Goal: Task Accomplishment & Management: Use online tool/utility

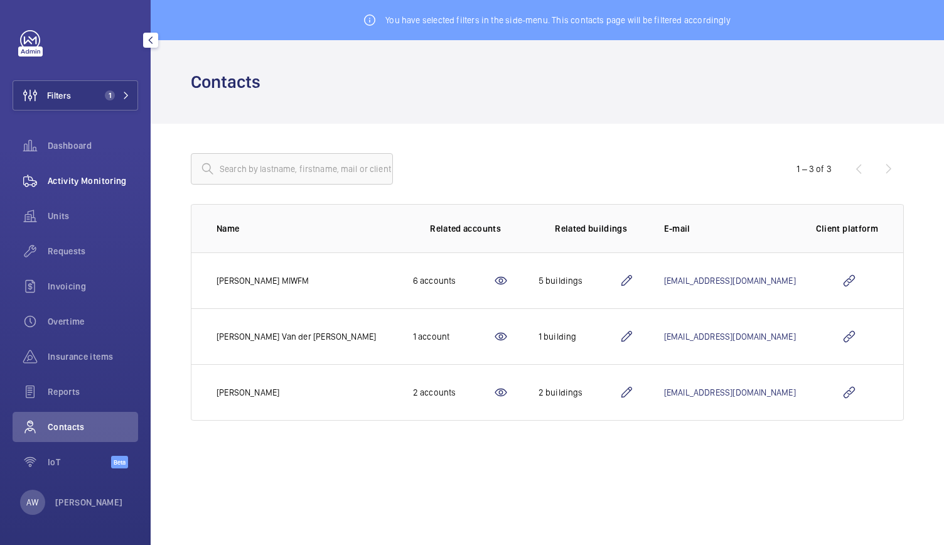
click at [96, 176] on span "Activity Monitoring" at bounding box center [93, 181] width 90 height 13
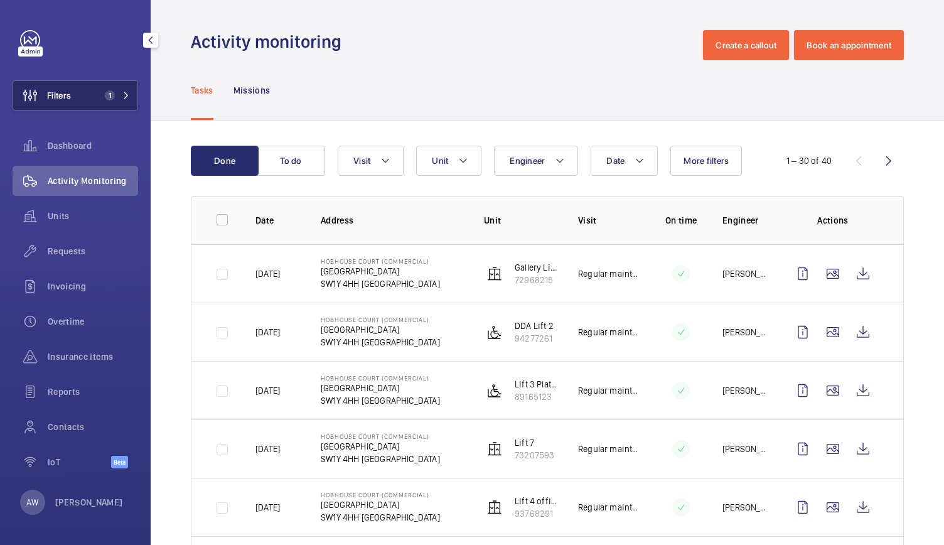
click at [113, 102] on button "Filters 1" at bounding box center [76, 95] width 126 height 30
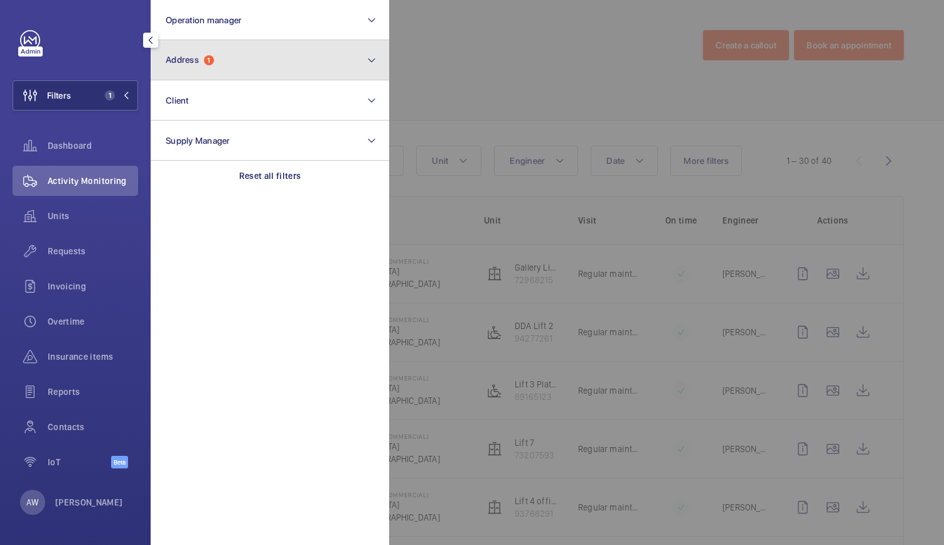
click at [206, 60] on span "1" at bounding box center [209, 60] width 10 height 10
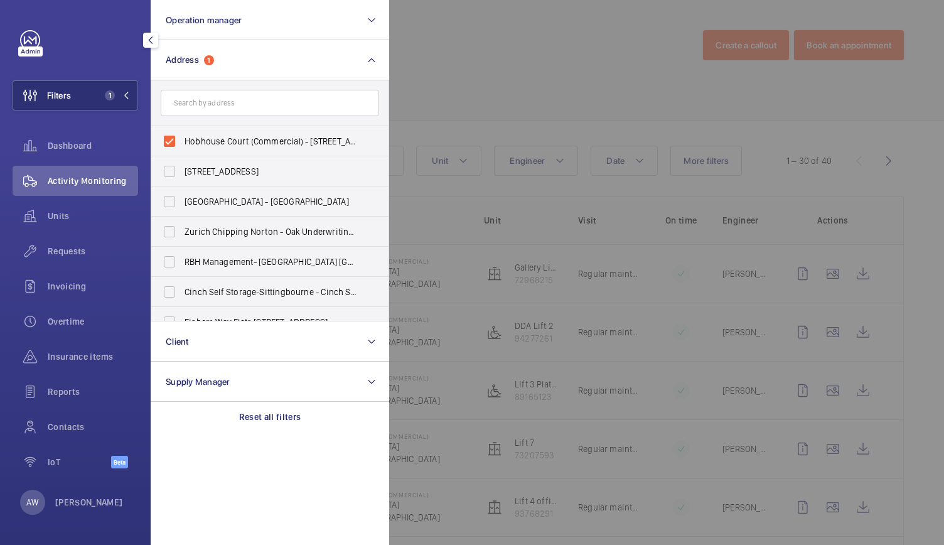
click at [168, 136] on label "Hobhouse Court (Commercial) - Suffolk Street, LONDON SW1Y 4HH" at bounding box center [260, 141] width 219 height 30
click at [168, 136] on input "Hobhouse Court (Commercial) - Suffolk Street, LONDON SW1Y 4HH" at bounding box center [169, 141] width 25 height 25
checkbox input "false"
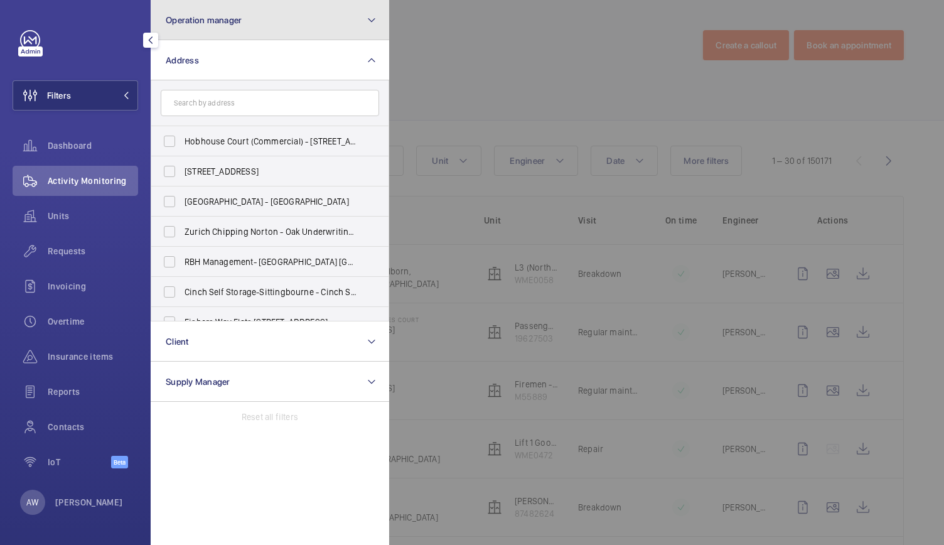
click at [268, 36] on button "Operation manager" at bounding box center [270, 20] width 239 height 40
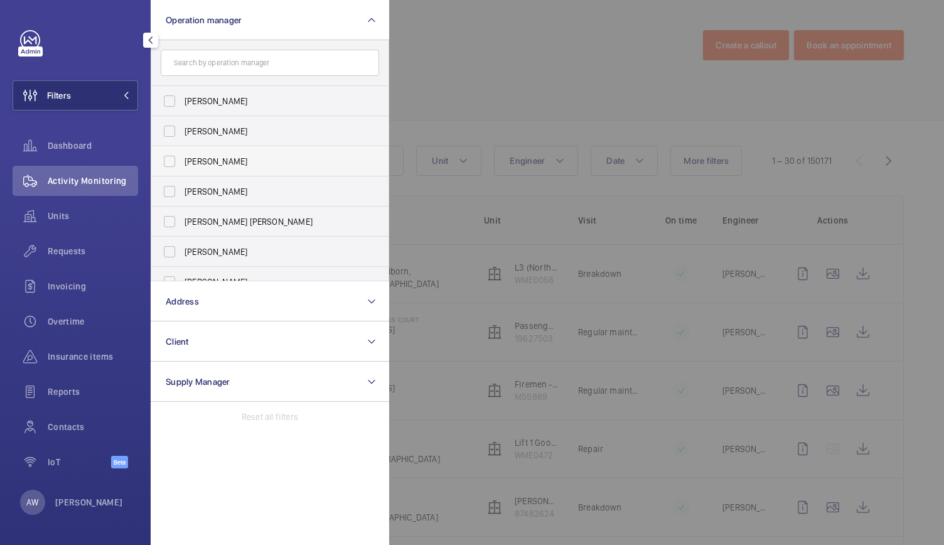
scroll to position [46, 0]
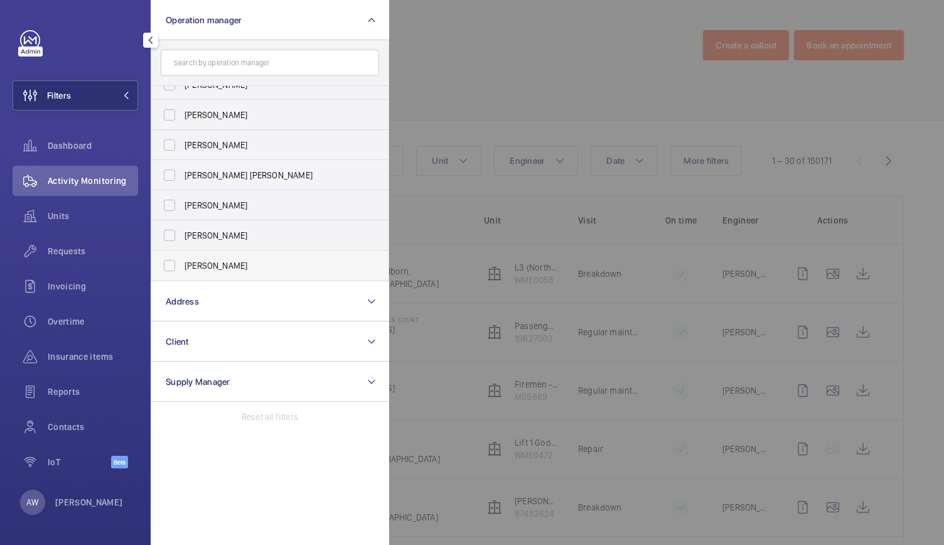
click at [168, 266] on label "Alex Waterman" at bounding box center [260, 266] width 219 height 30
click at [168, 266] on input "Alex Waterman" at bounding box center [169, 265] width 25 height 25
checkbox input "true"
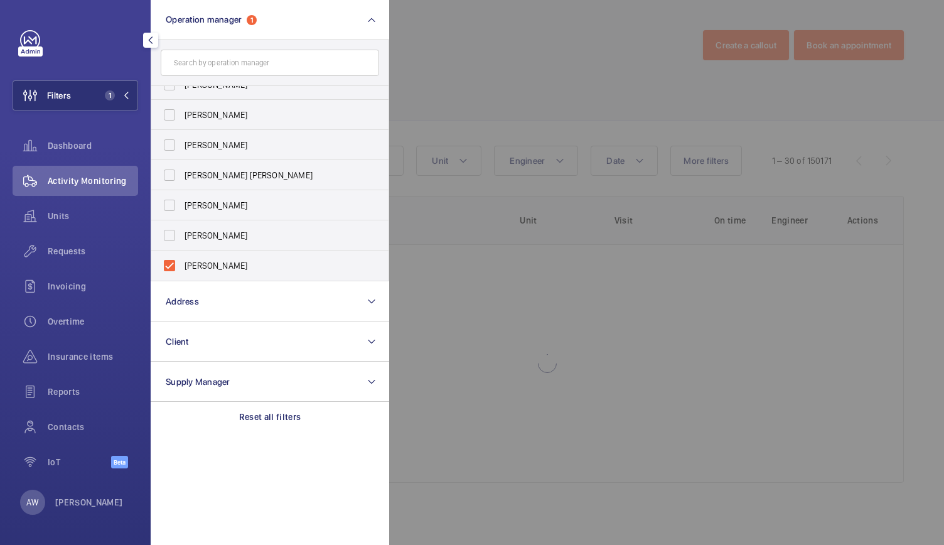
click at [494, 99] on div at bounding box center [861, 272] width 944 height 545
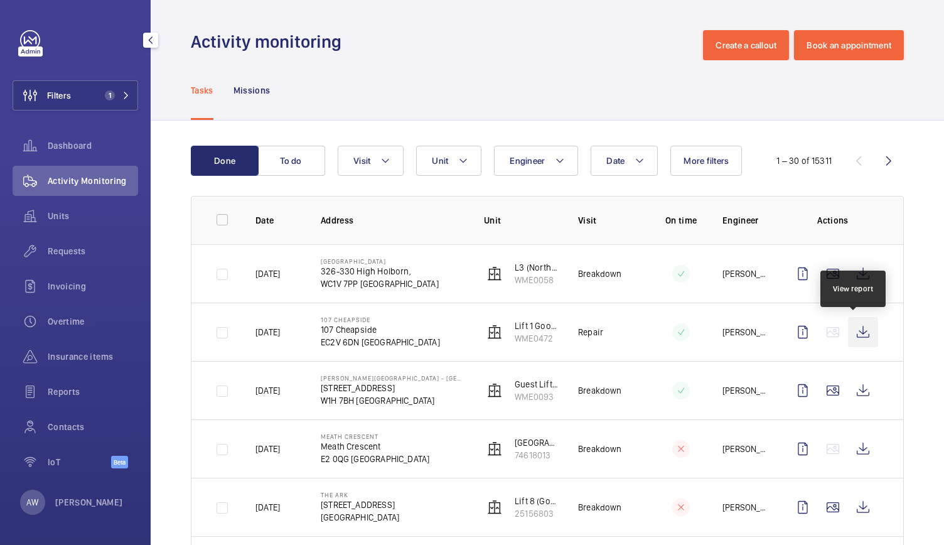
click at [857, 331] on wm-front-icon-button at bounding box center [863, 332] width 30 height 30
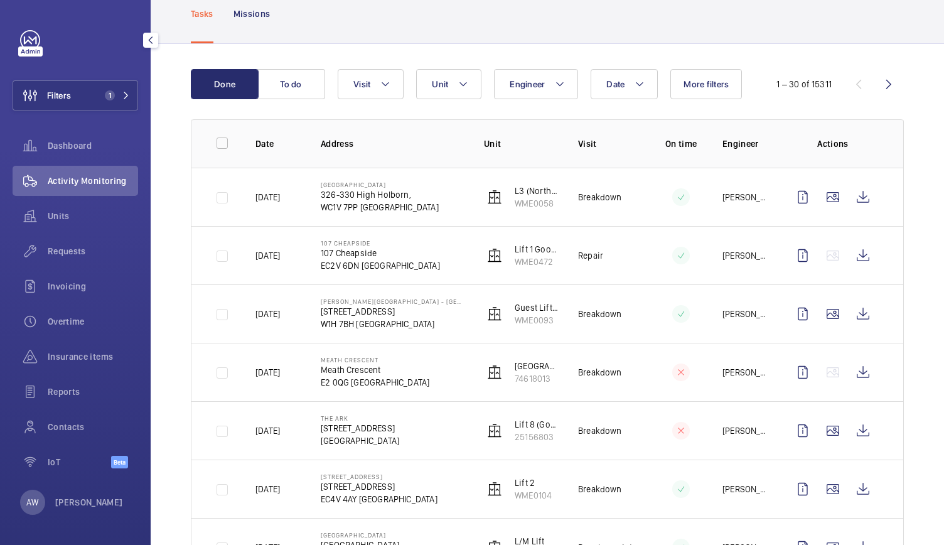
scroll to position [95, 0]
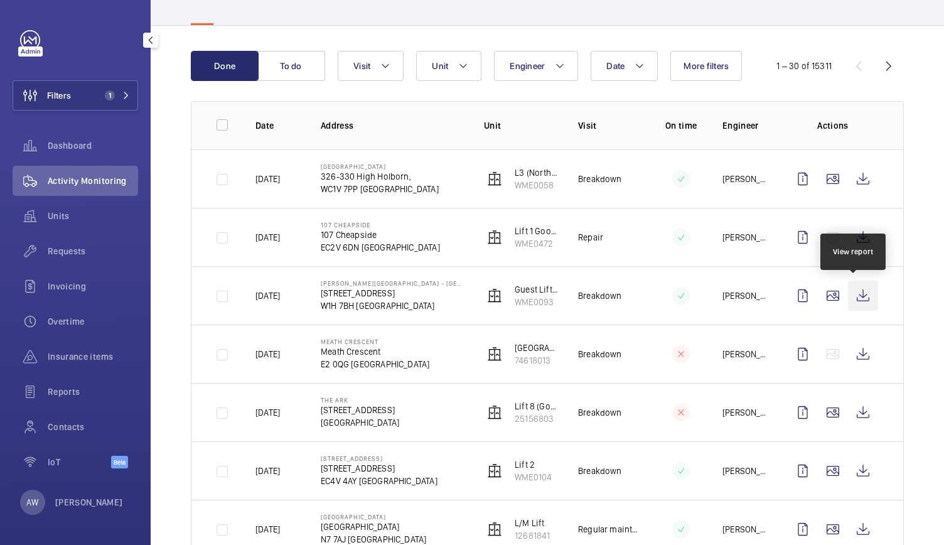
click at [854, 304] on wm-front-icon-button at bounding box center [863, 296] width 30 height 30
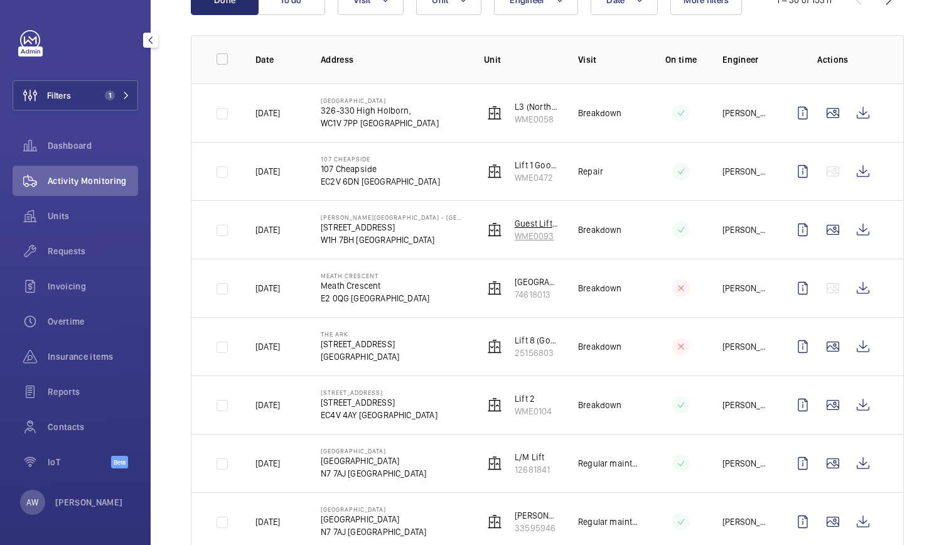
scroll to position [161, 0]
click at [88, 253] on span "Requests" at bounding box center [93, 251] width 90 height 13
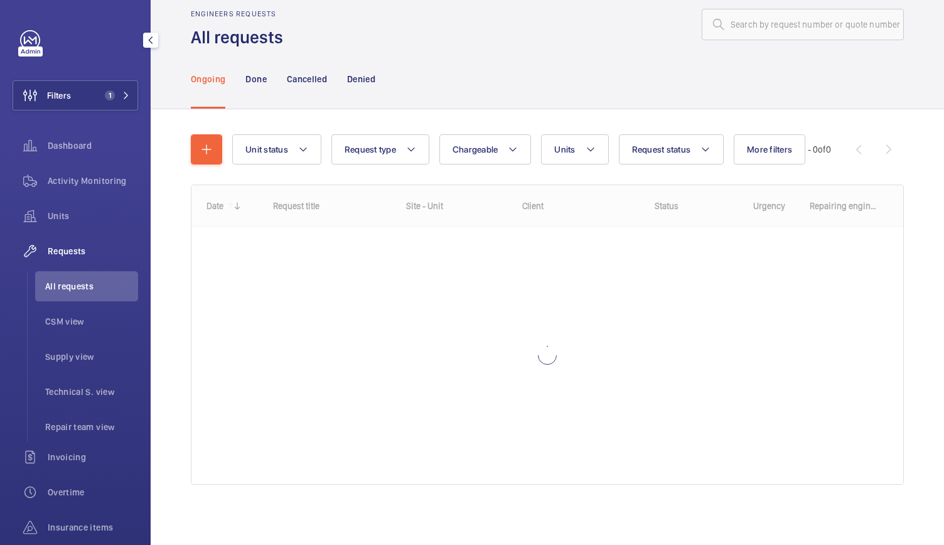
scroll to position [21, 0]
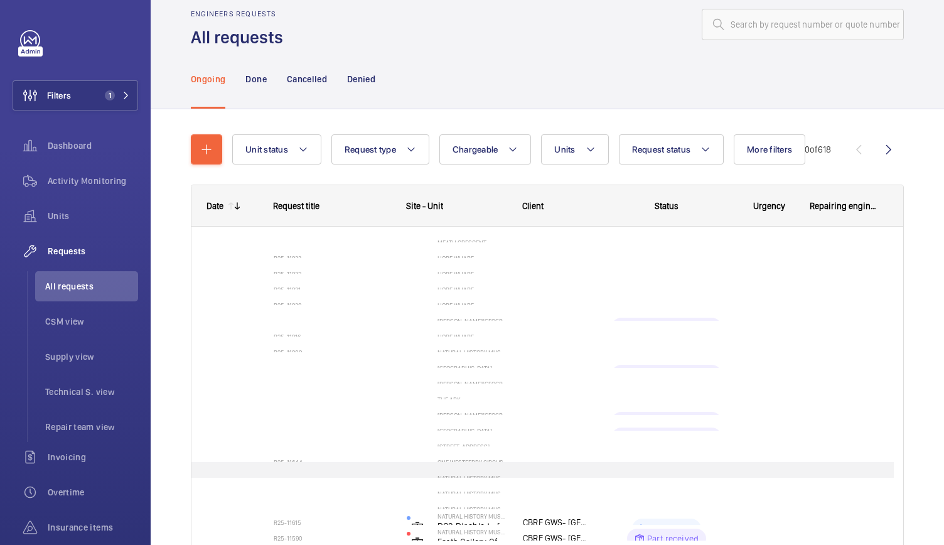
scroll to position [30, 0]
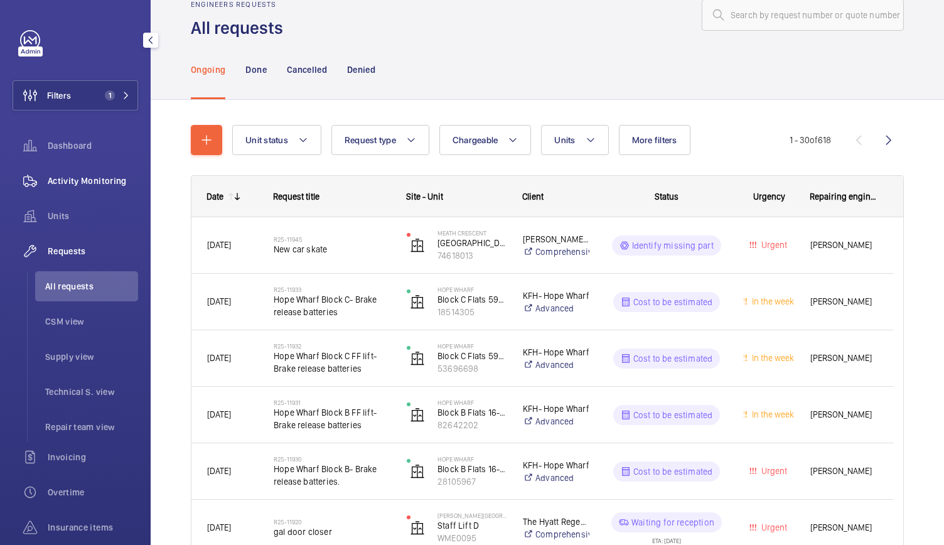
click at [111, 184] on span "Activity Monitoring" at bounding box center [93, 181] width 90 height 13
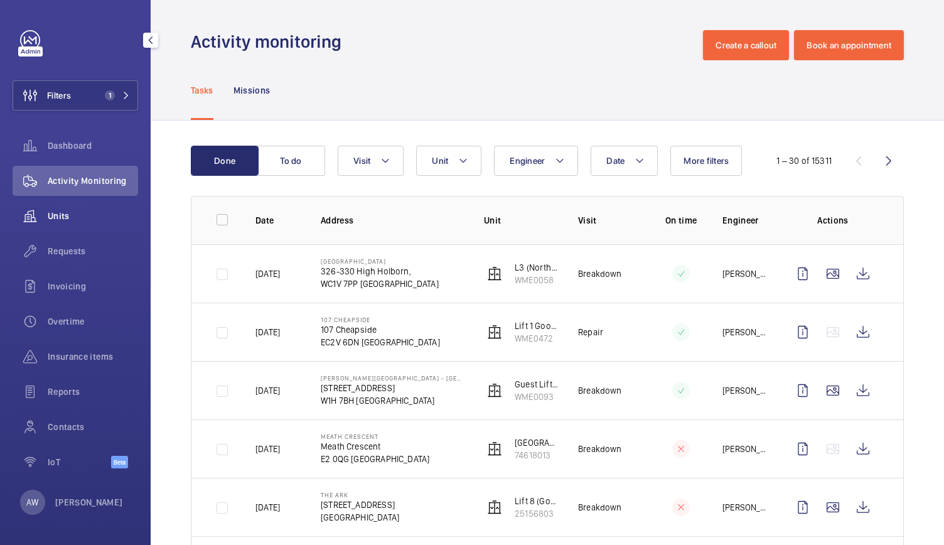
click at [62, 213] on span "Units" at bounding box center [93, 216] width 90 height 13
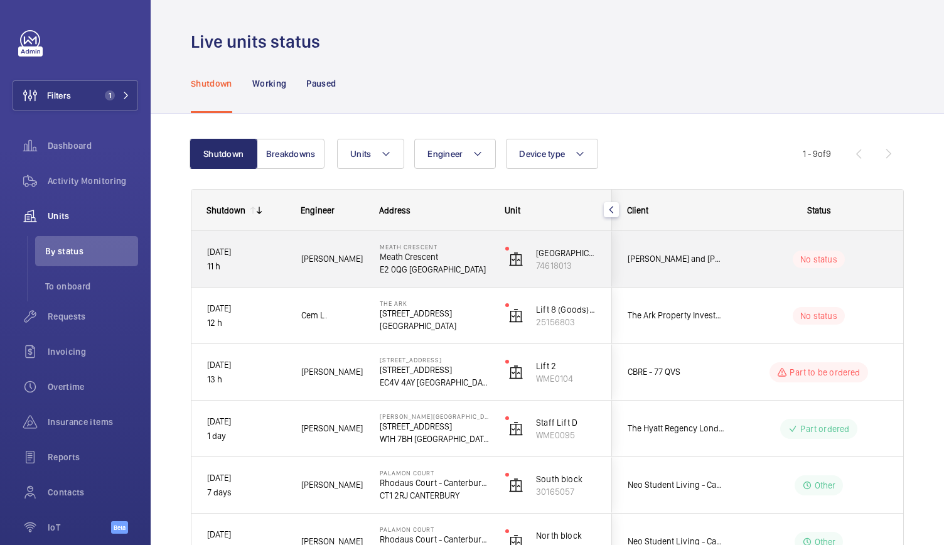
click at [463, 259] on p "Meath Crescent" at bounding box center [434, 257] width 109 height 13
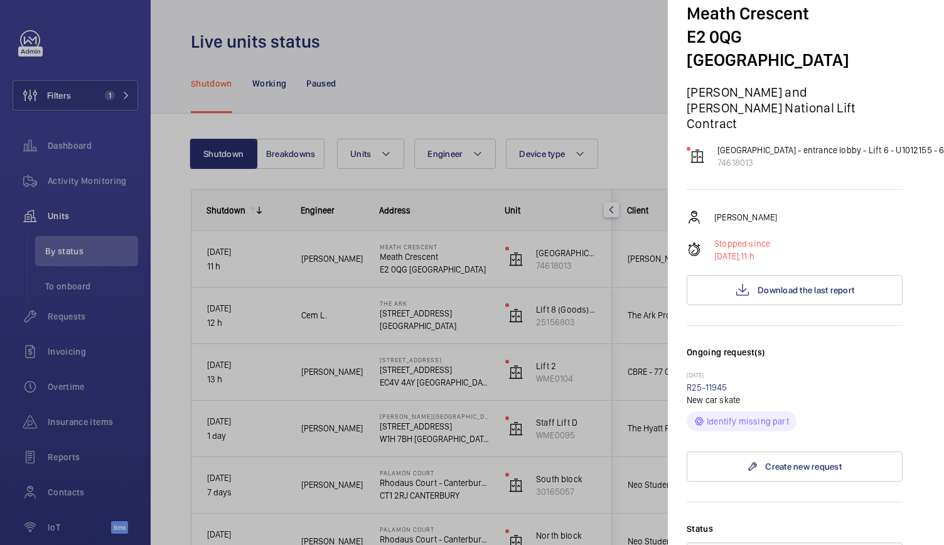
scroll to position [70, 11]
click at [64, 317] on div at bounding box center [472, 272] width 944 height 545
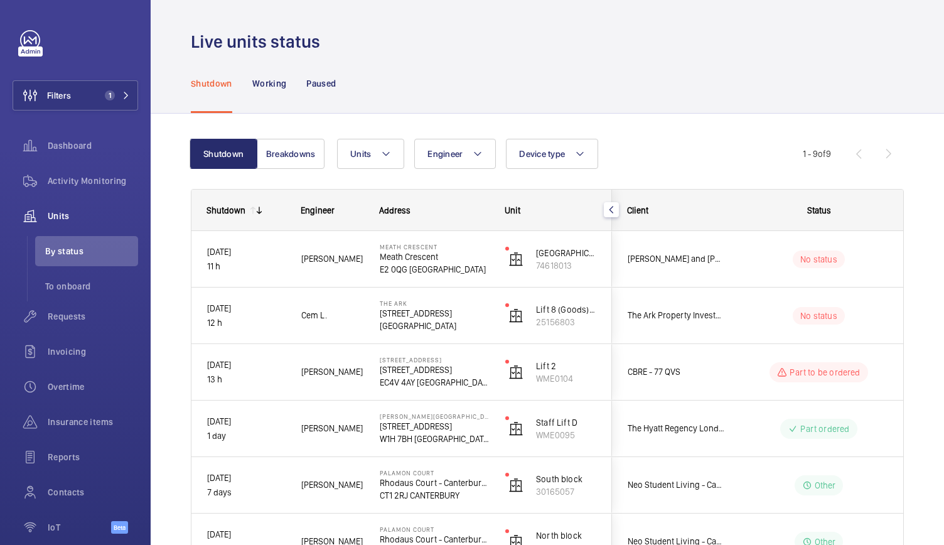
scroll to position [0, 0]
click at [64, 317] on mat-sidenav-container "Filters 1 Dashboard Activity Monitoring Units By status To onboard Requests Inv…" at bounding box center [472, 272] width 944 height 545
click at [64, 317] on span "Requests" at bounding box center [93, 316] width 90 height 13
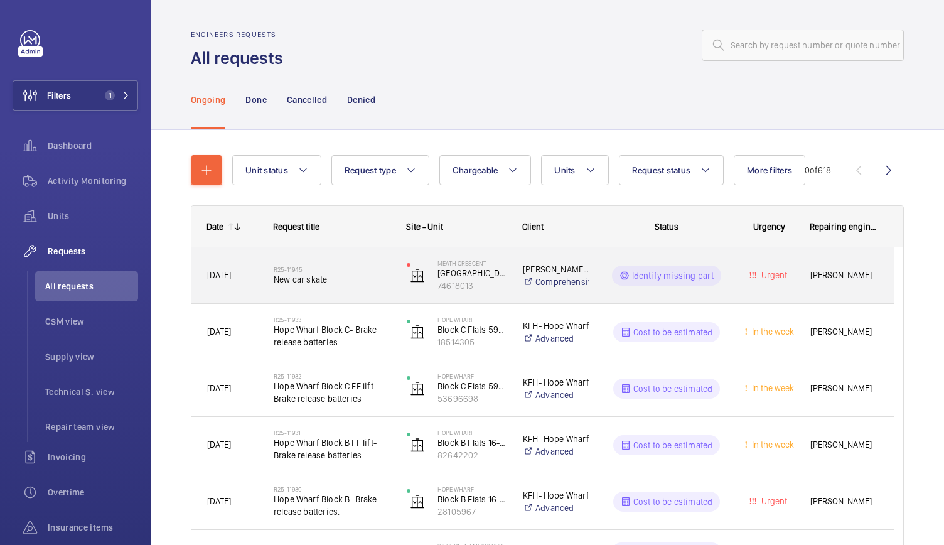
click at [372, 300] on div "R25-11945 New car skate" at bounding box center [325, 275] width 132 height 57
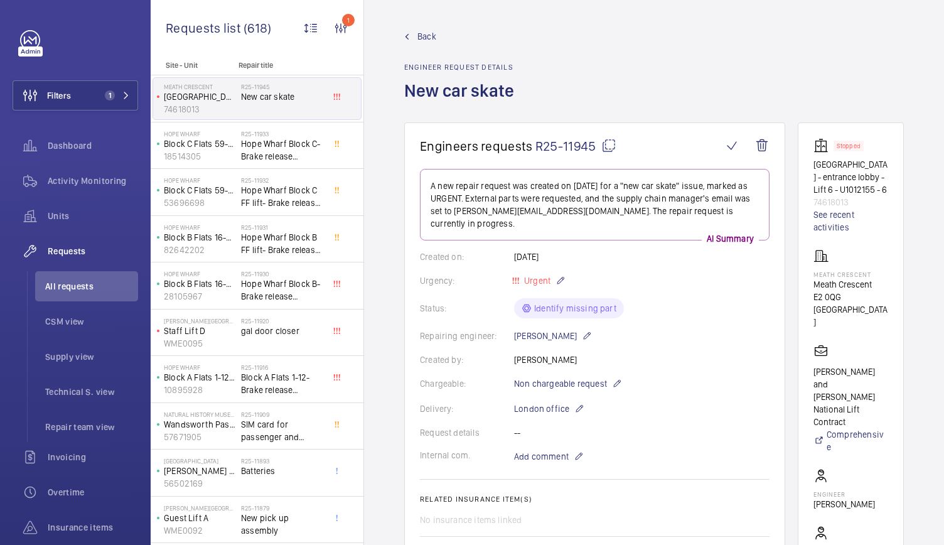
click at [426, 28] on wm-front-admin-header "Back Engineer request details New car skate" at bounding box center [654, 61] width 580 height 122
click at [421, 36] on span "Back" at bounding box center [427, 36] width 19 height 13
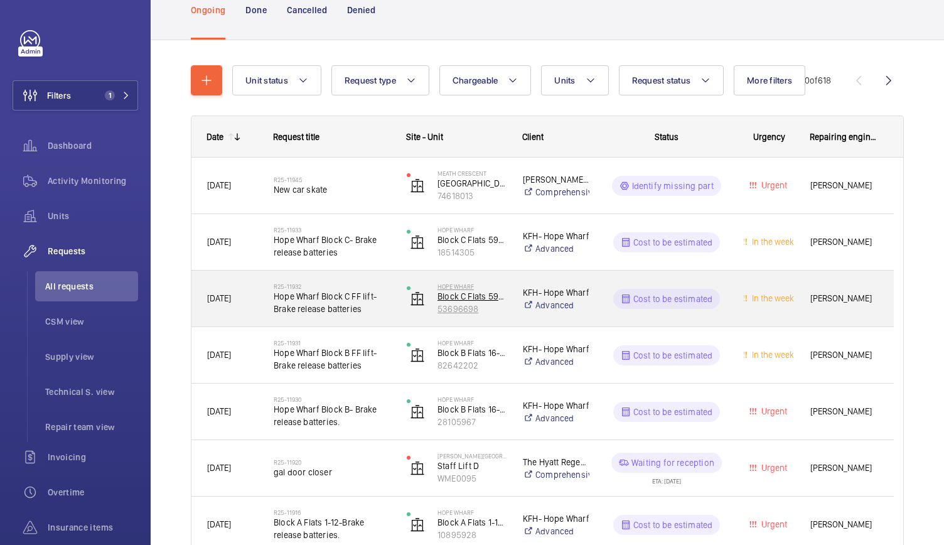
scroll to position [89, 0]
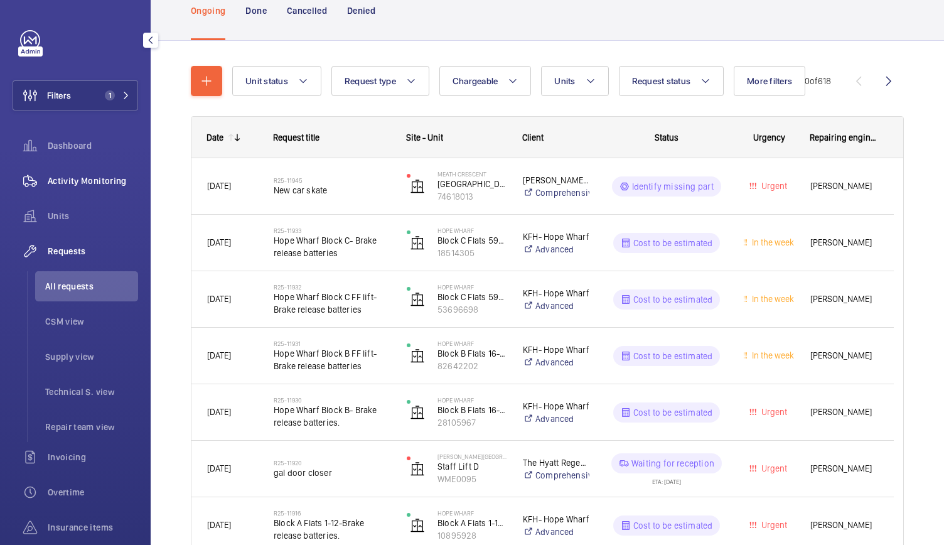
click at [95, 170] on div "Activity Monitoring" at bounding box center [76, 181] width 126 height 30
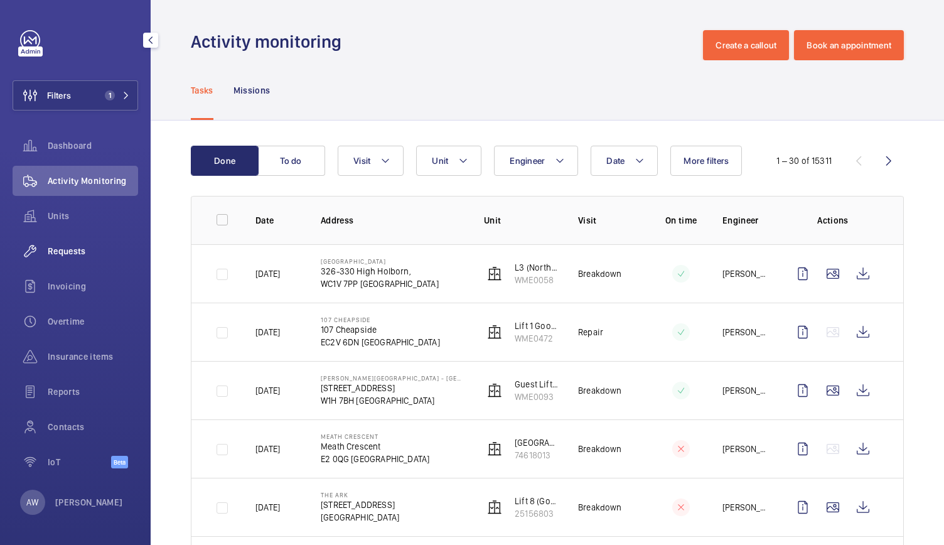
click at [73, 244] on div "Requests" at bounding box center [76, 251] width 126 height 30
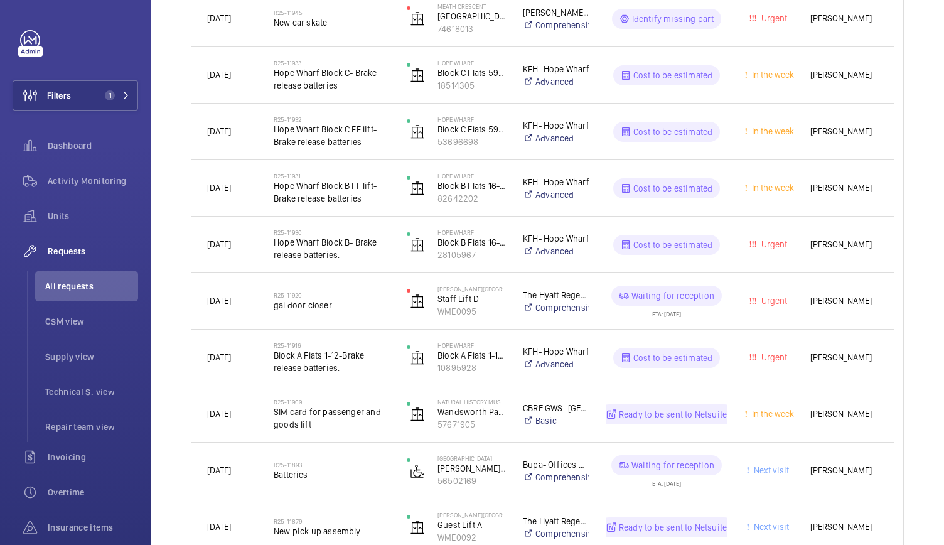
scroll to position [248, 0]
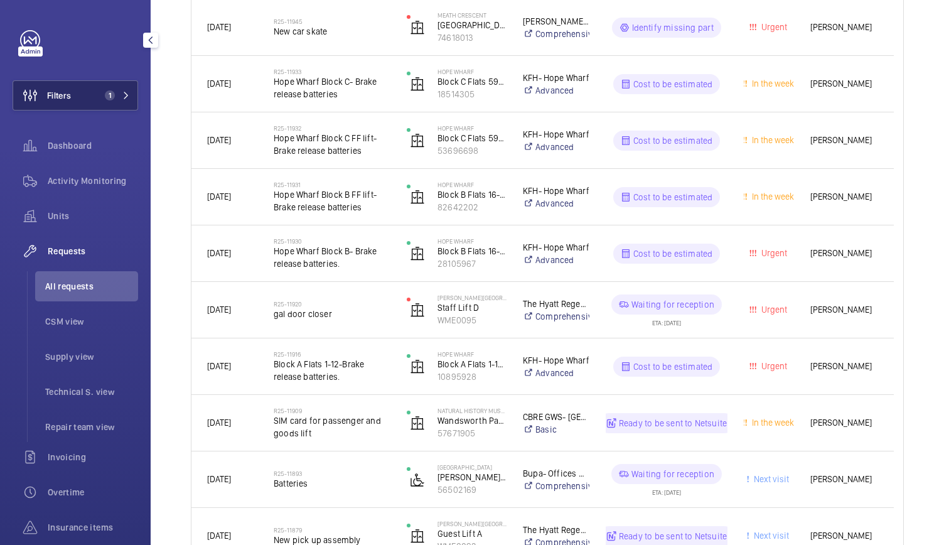
click at [66, 96] on span "Filters" at bounding box center [59, 95] width 24 height 13
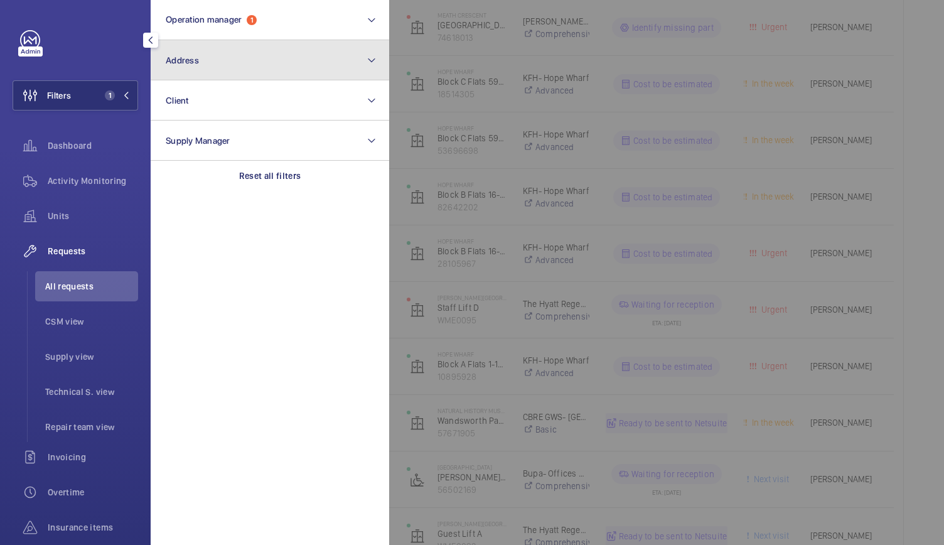
click at [217, 61] on button "Address" at bounding box center [270, 60] width 239 height 40
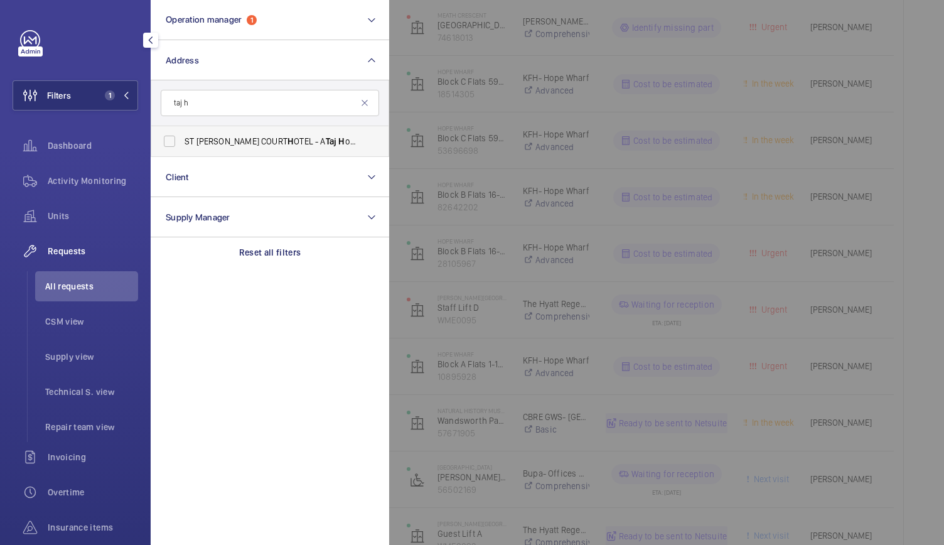
type input "taj h"
click at [190, 141] on span "ST JAMES COURT H OTEL - A Taj H otel, LONDON SW1E 6AF" at bounding box center [271, 141] width 173 height 13
click at [182, 141] on input "ST JAMES COURT H OTEL - A Taj H otel, LONDON SW1E 6AF" at bounding box center [169, 141] width 25 height 25
checkbox input "true"
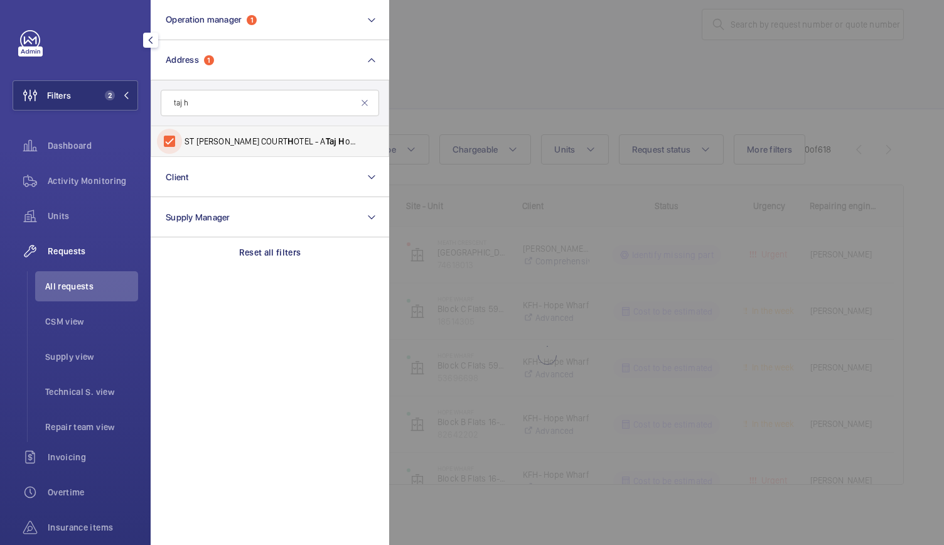
scroll to position [21, 0]
click at [566, 55] on div at bounding box center [861, 272] width 944 height 545
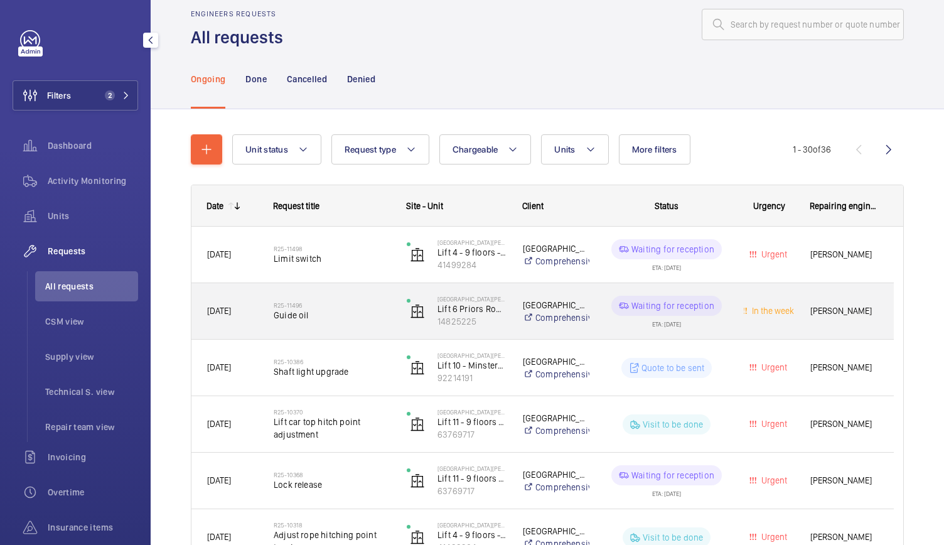
scroll to position [32, 0]
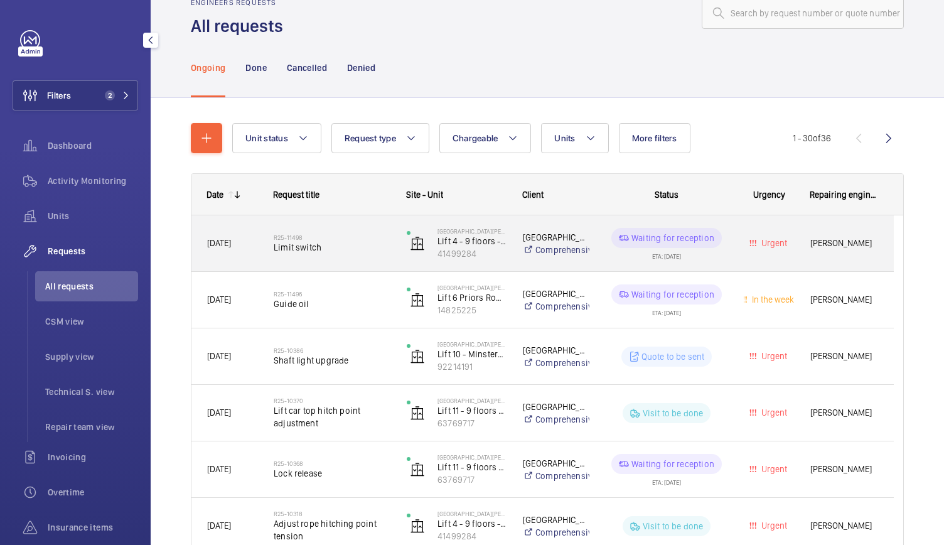
click at [377, 254] on div "R25-11498 Limit switch" at bounding box center [332, 243] width 117 height 36
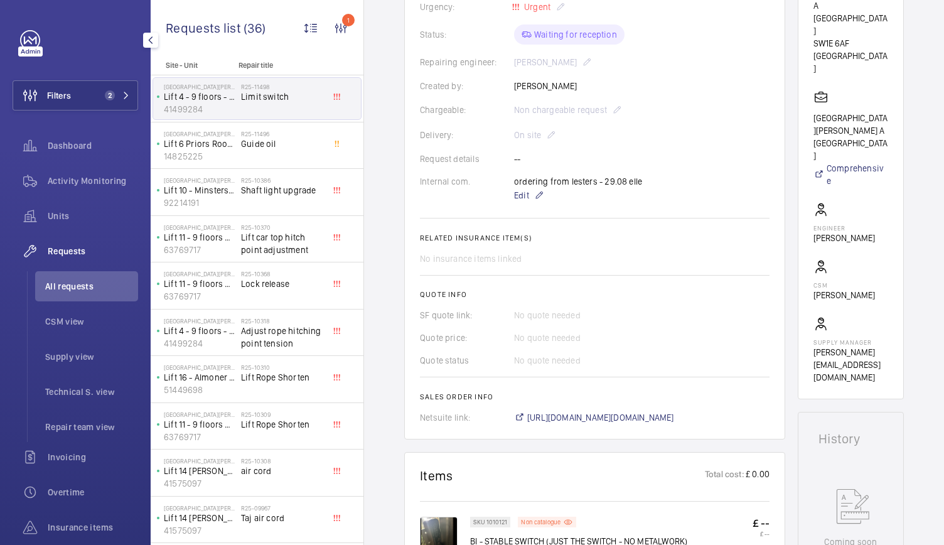
scroll to position [274, 0]
click at [89, 180] on span "Activity Monitoring" at bounding box center [93, 181] width 90 height 13
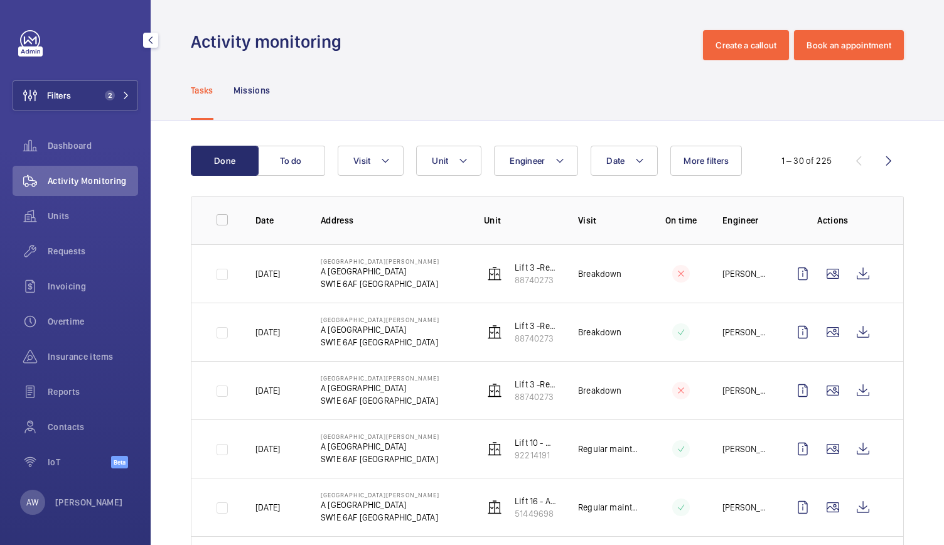
click at [56, 180] on span "Activity Monitoring" at bounding box center [93, 181] width 90 height 13
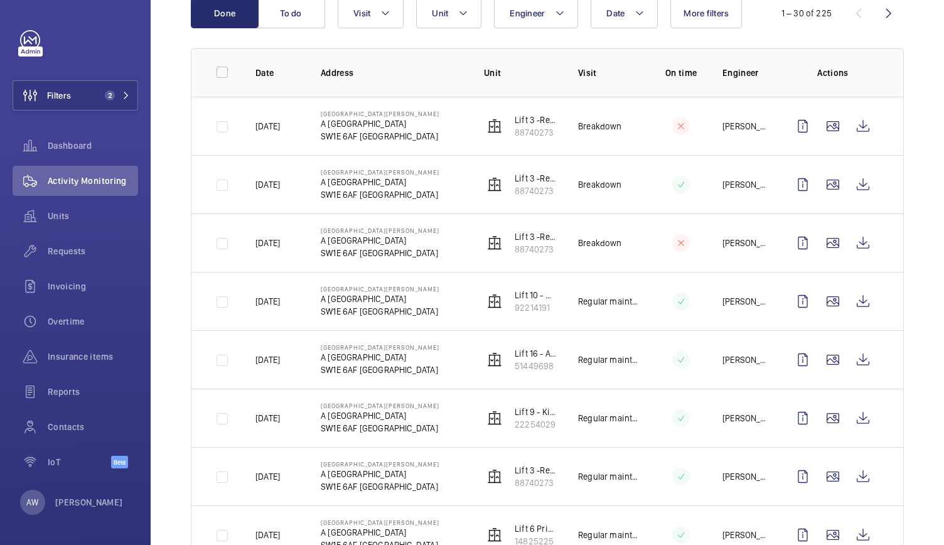
scroll to position [148, 0]
click at [89, 103] on button "Filters 2" at bounding box center [76, 95] width 126 height 30
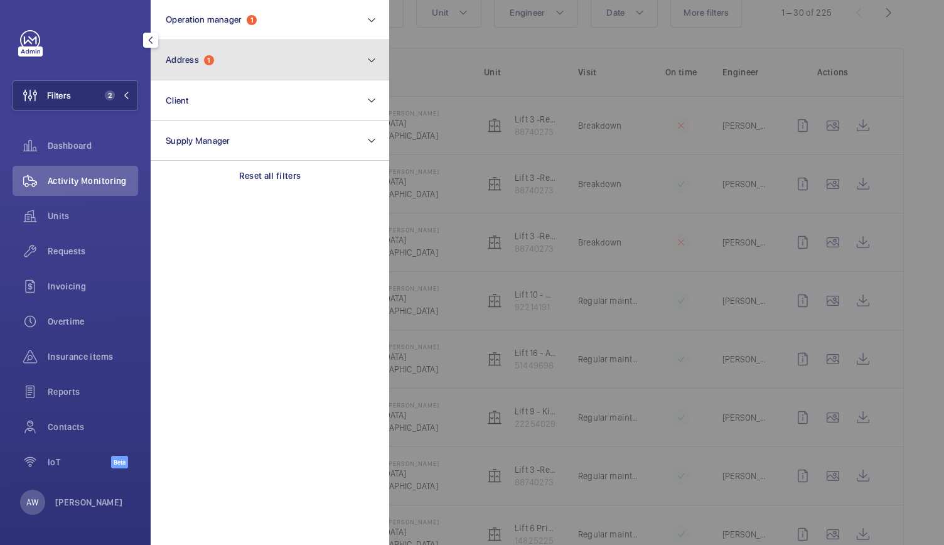
click at [196, 62] on span "Address" at bounding box center [182, 60] width 33 height 10
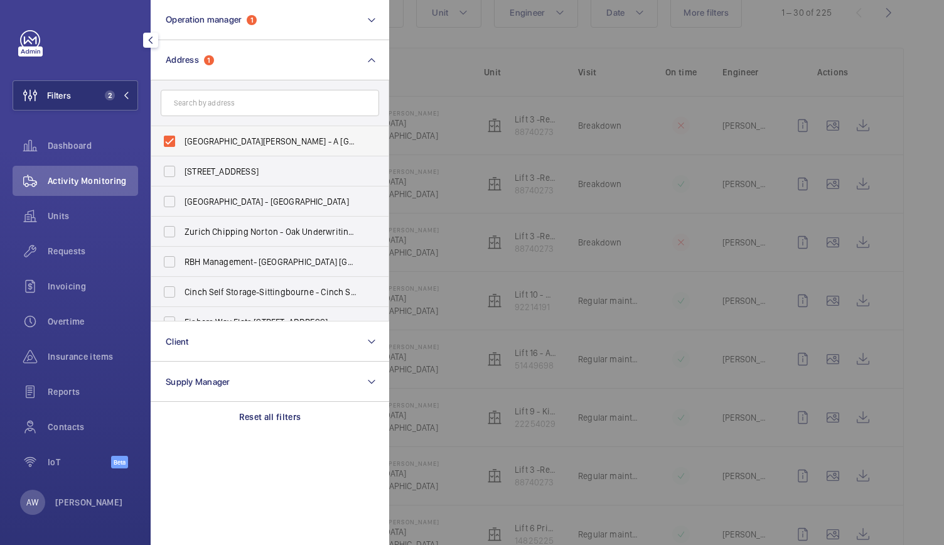
click at [170, 140] on label "ST JAMES COURT HOTEL - A Taj Hotel, LONDON SW1E 6AF" at bounding box center [260, 141] width 219 height 30
click at [170, 140] on input "ST JAMES COURT HOTEL - A Taj Hotel, LONDON SW1E 6AF" at bounding box center [169, 141] width 25 height 25
checkbox input "false"
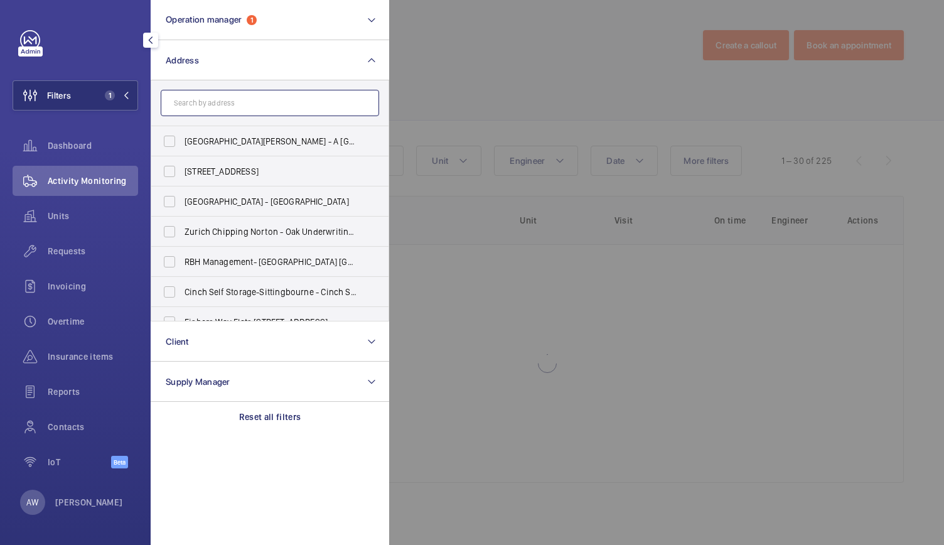
click at [194, 112] on input "text" at bounding box center [270, 103] width 219 height 26
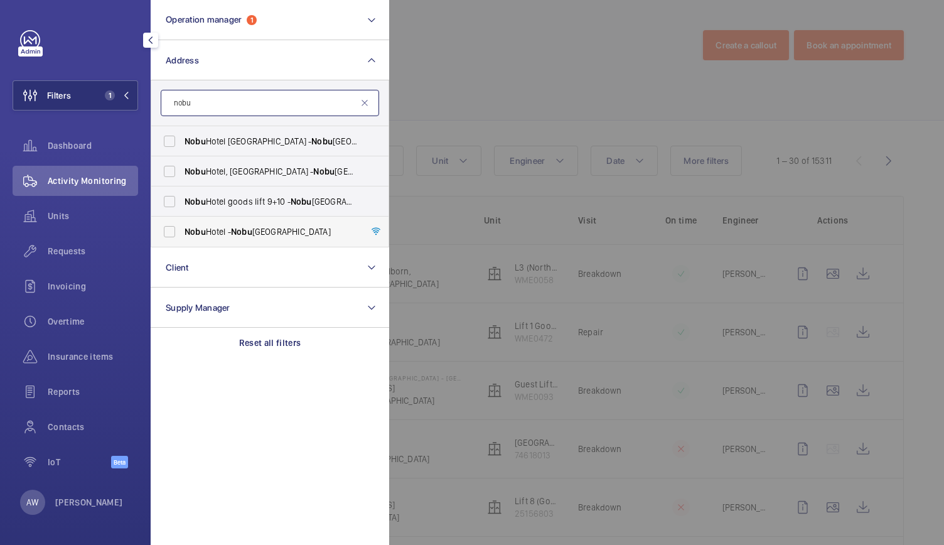
type input "nobu"
click at [168, 228] on label "Nobu Hotel - Nobu Hotel London Portman Square, LONDON W1H 7BG" at bounding box center [260, 232] width 219 height 30
click at [168, 228] on input "Nobu Hotel - Nobu Hotel London Portman Square, LONDON W1H 7BG" at bounding box center [169, 231] width 25 height 25
checkbox input "true"
click at [605, 43] on div at bounding box center [861, 272] width 944 height 545
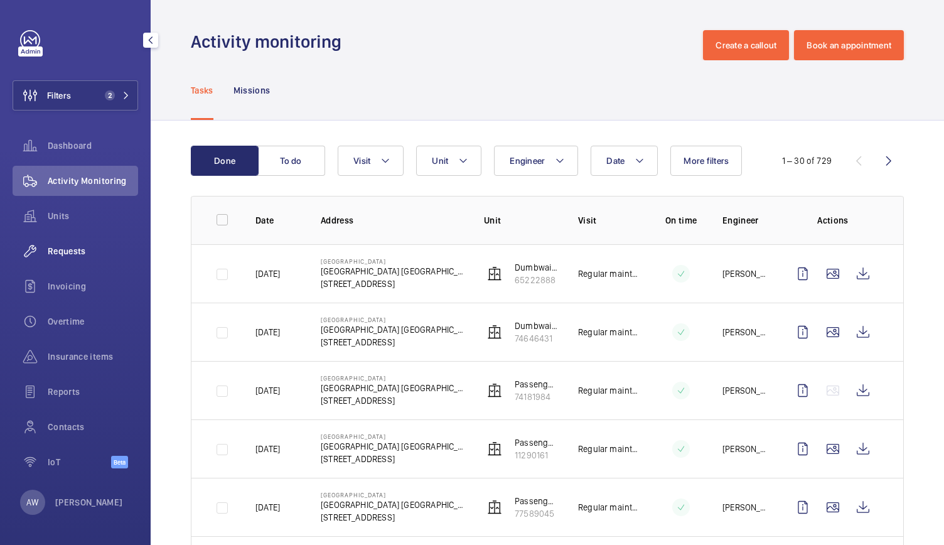
click at [69, 258] on div "Requests" at bounding box center [76, 251] width 126 height 30
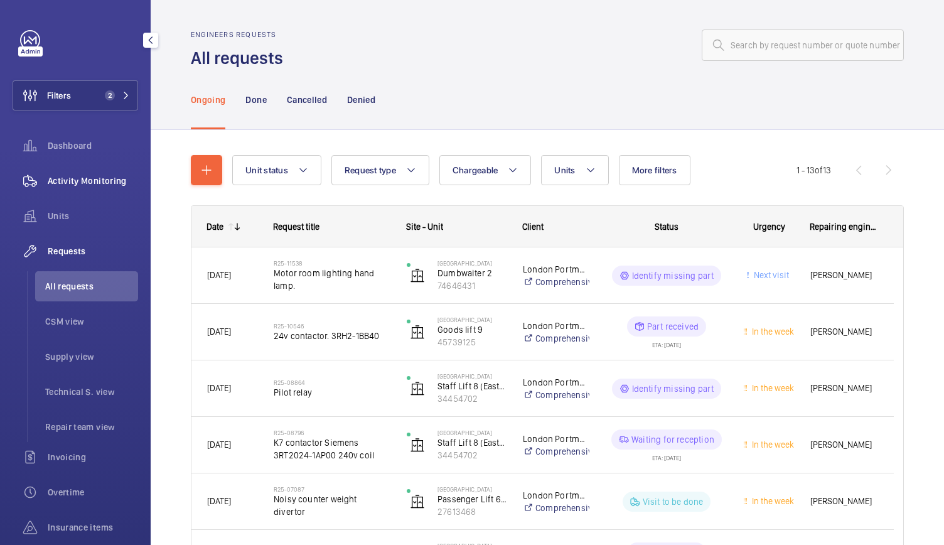
click at [67, 179] on span "Activity Monitoring" at bounding box center [93, 181] width 90 height 13
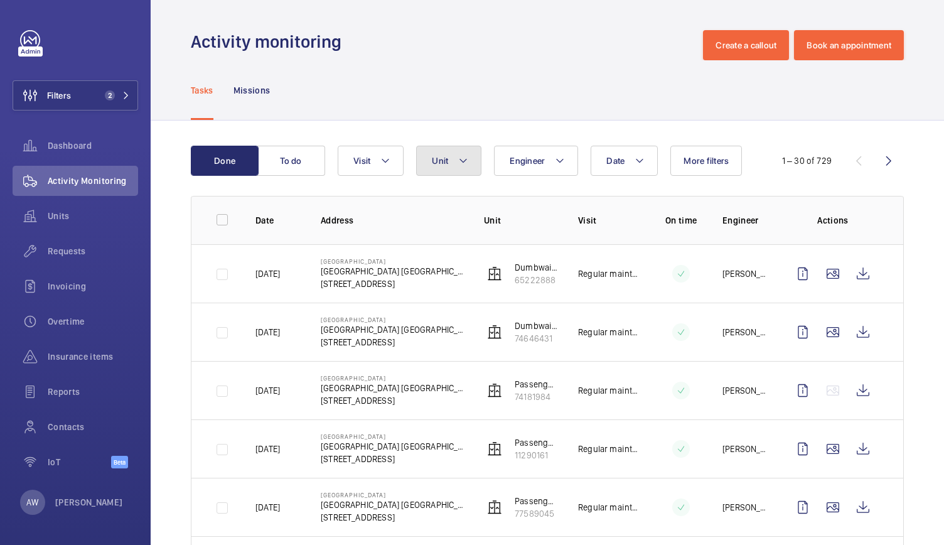
click at [454, 175] on button "Unit" at bounding box center [448, 161] width 65 height 30
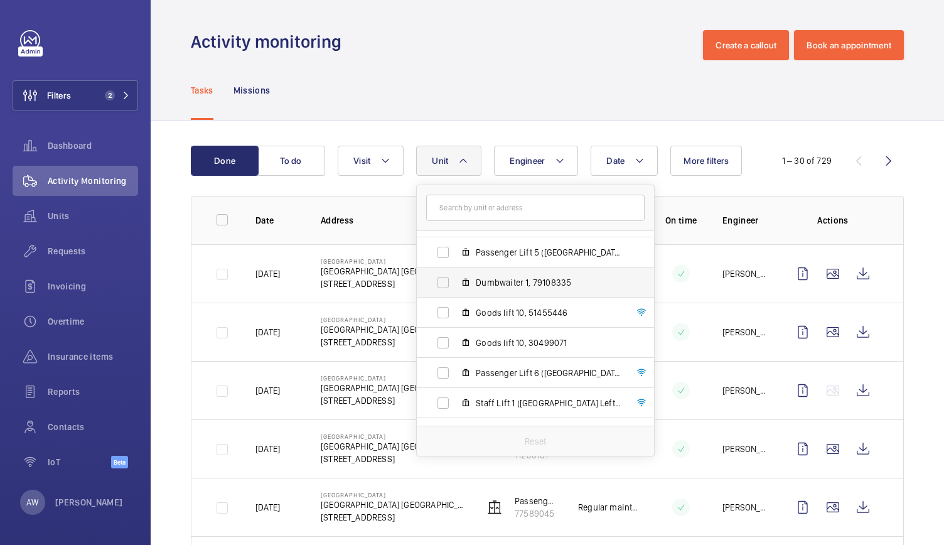
scroll to position [119, 0]
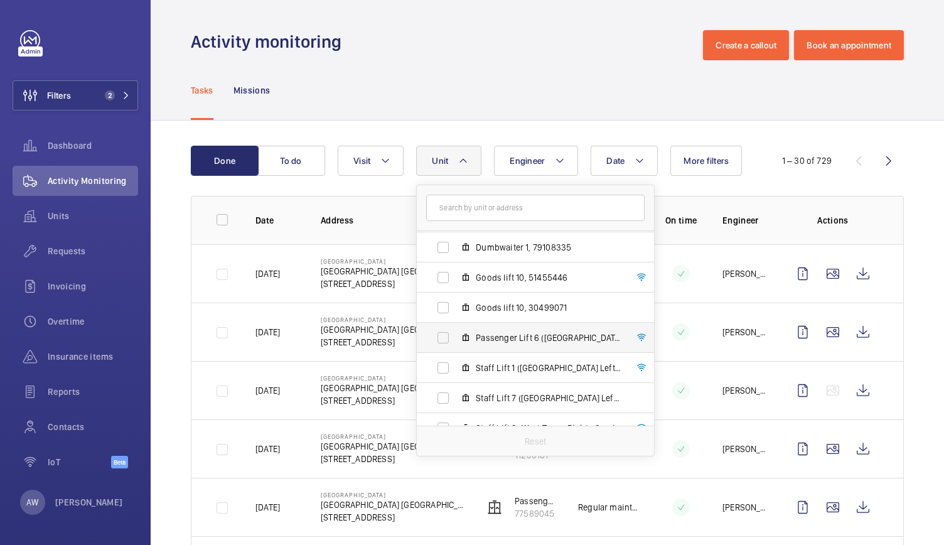
click at [505, 340] on span "Passenger Lift 6 (East Tower Right - Guests), 27613468" at bounding box center [549, 338] width 146 height 13
click at [456, 340] on input "Passenger Lift 6 (East Tower Right - Guests), 27613468" at bounding box center [443, 337] width 25 height 25
checkbox input "true"
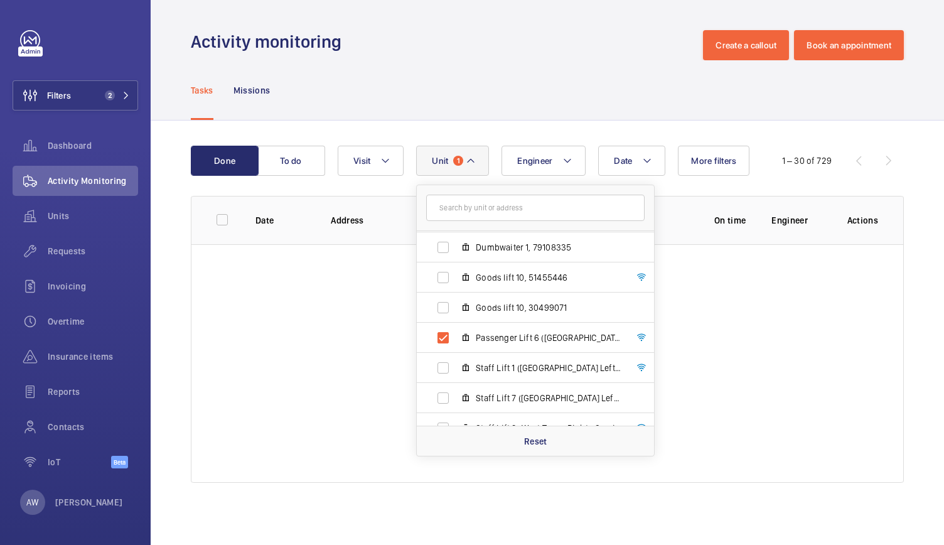
click at [504, 75] on div "Tasks Missions" at bounding box center [547, 90] width 713 height 60
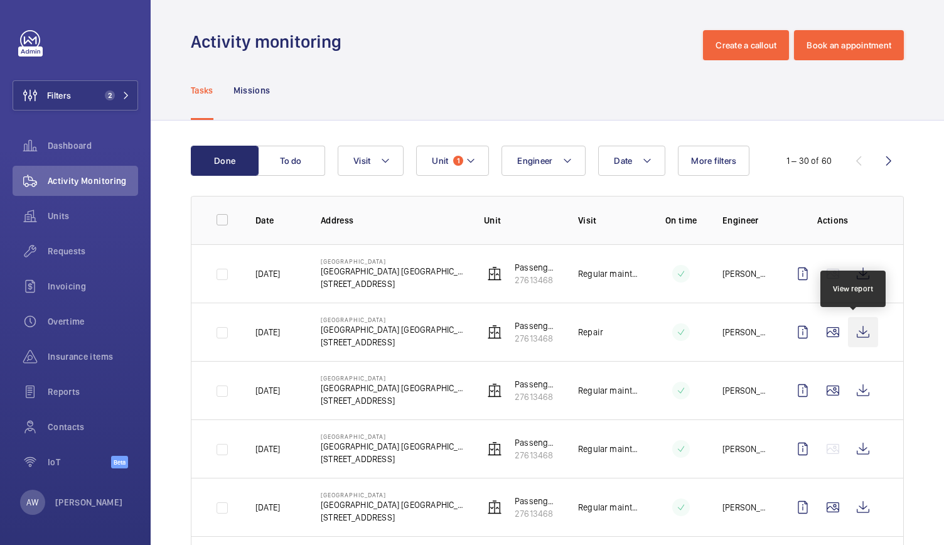
click at [853, 331] on wm-front-icon-button at bounding box center [863, 332] width 30 height 30
click at [83, 256] on span "Requests" at bounding box center [93, 251] width 90 height 13
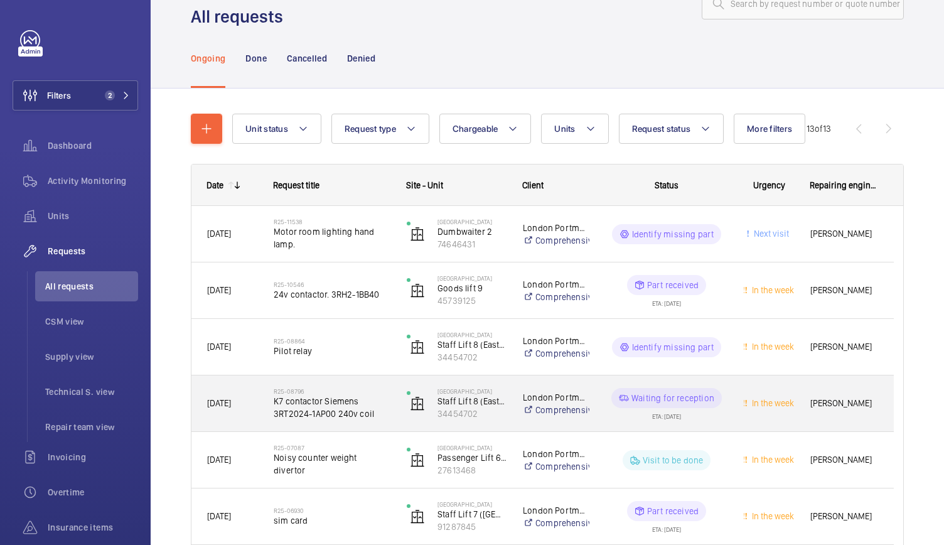
scroll to position [109, 0]
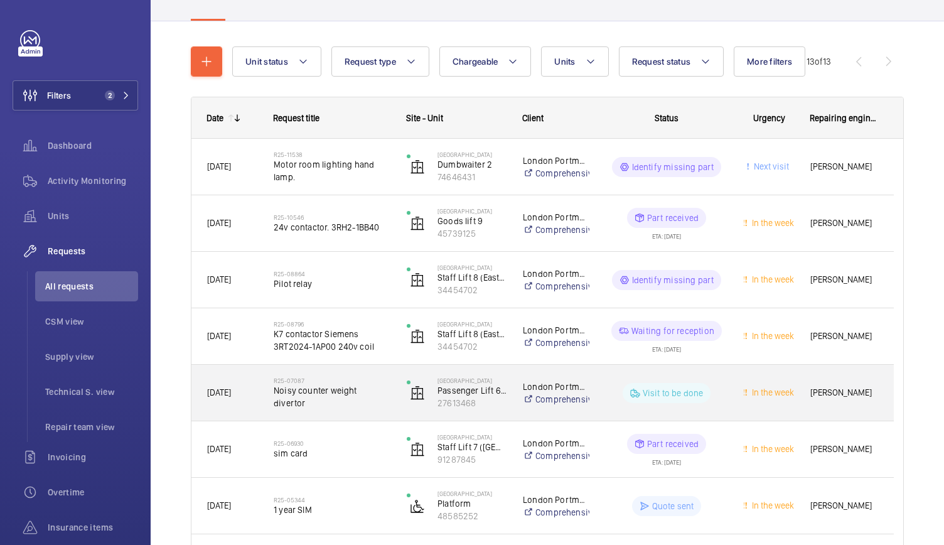
click at [255, 412] on div "22/05/2025" at bounding box center [224, 393] width 65 height 40
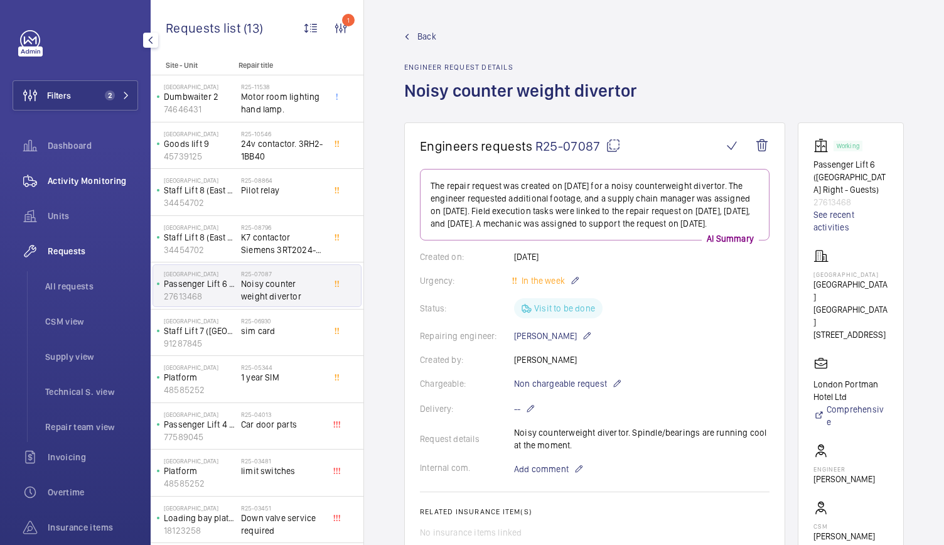
click at [97, 179] on span "Activity Monitoring" at bounding box center [93, 181] width 90 height 13
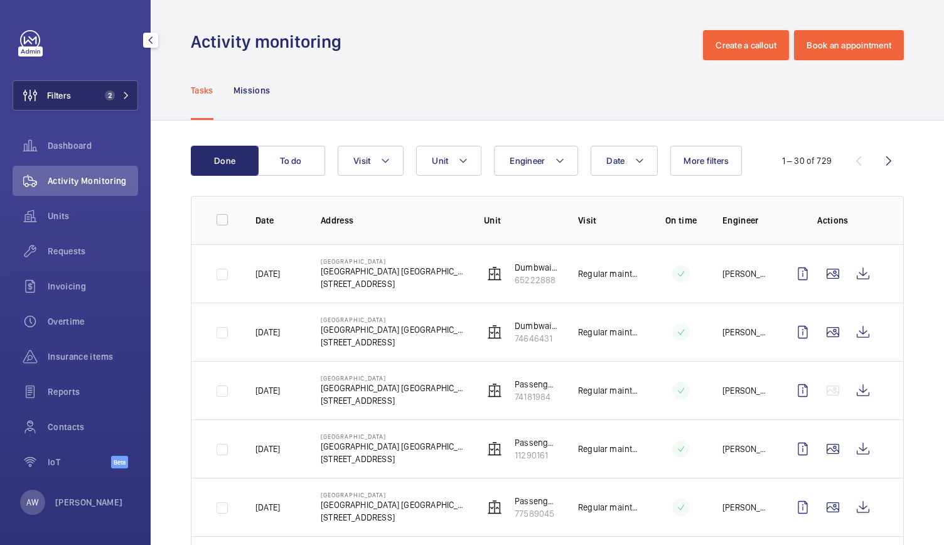
click at [110, 99] on span "2" at bounding box center [110, 95] width 10 height 10
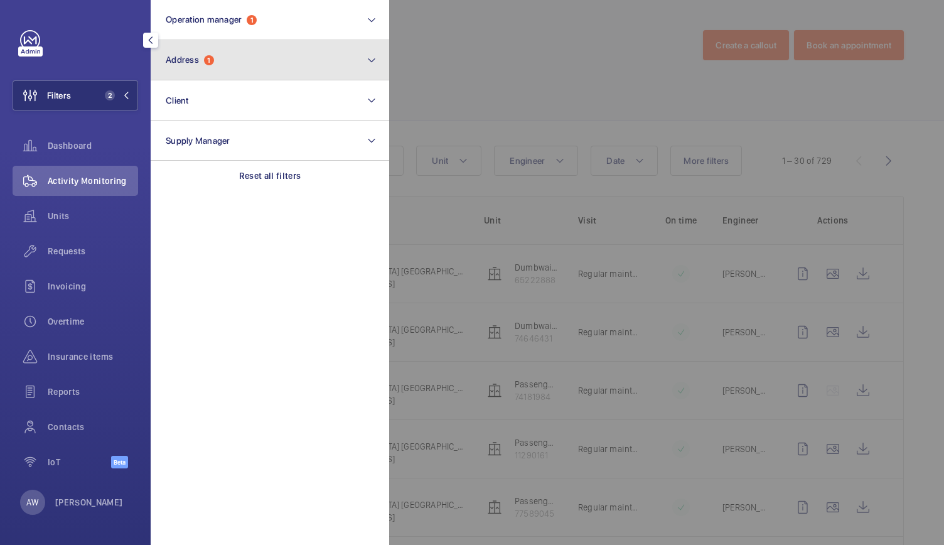
click at [226, 55] on button "Address 1" at bounding box center [270, 60] width 239 height 40
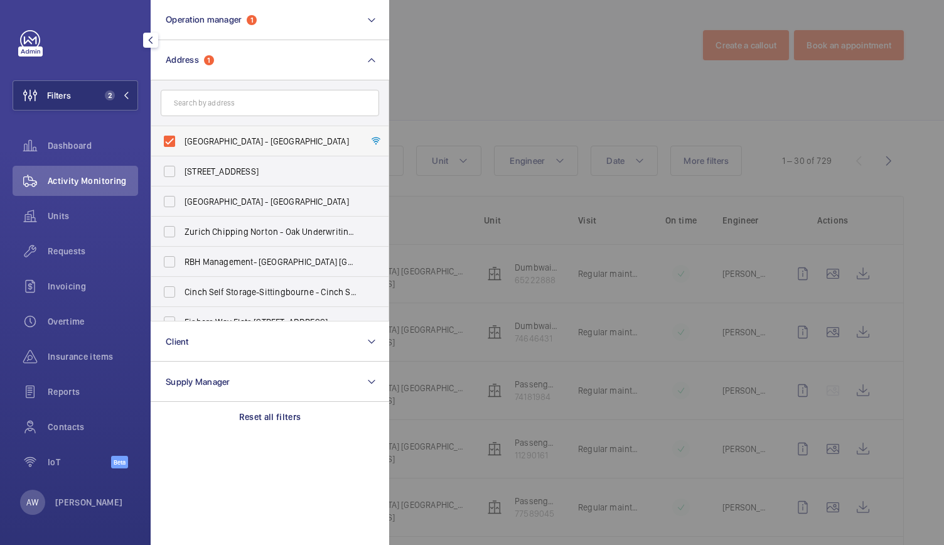
click at [166, 131] on label "Nobu Hotel - Nobu Hotel London Portman Square, LONDON W1H 7BG" at bounding box center [260, 141] width 219 height 30
click at [166, 131] on input "Nobu Hotel - Nobu Hotel London Portman Square, LONDON W1H 7BG" at bounding box center [169, 141] width 25 height 25
checkbox input "false"
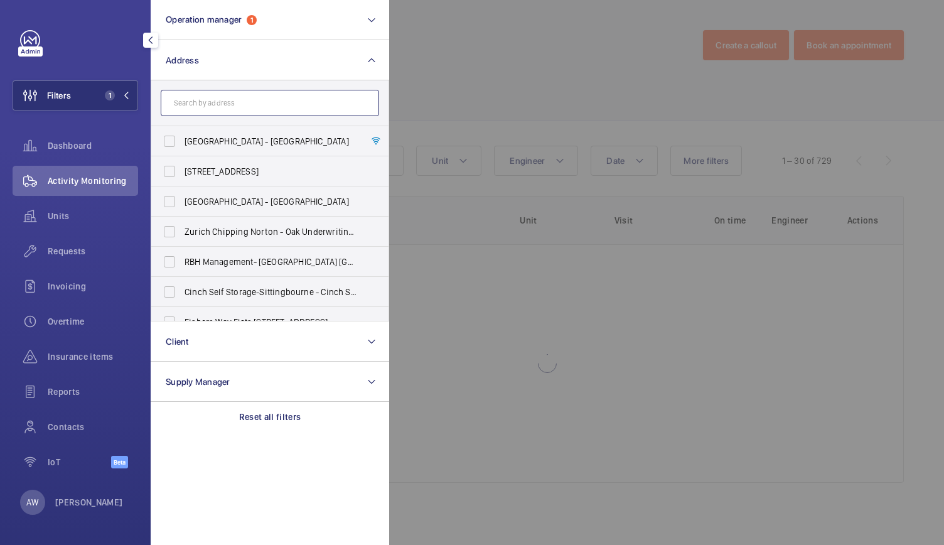
click at [198, 92] on input "text" at bounding box center [270, 103] width 219 height 26
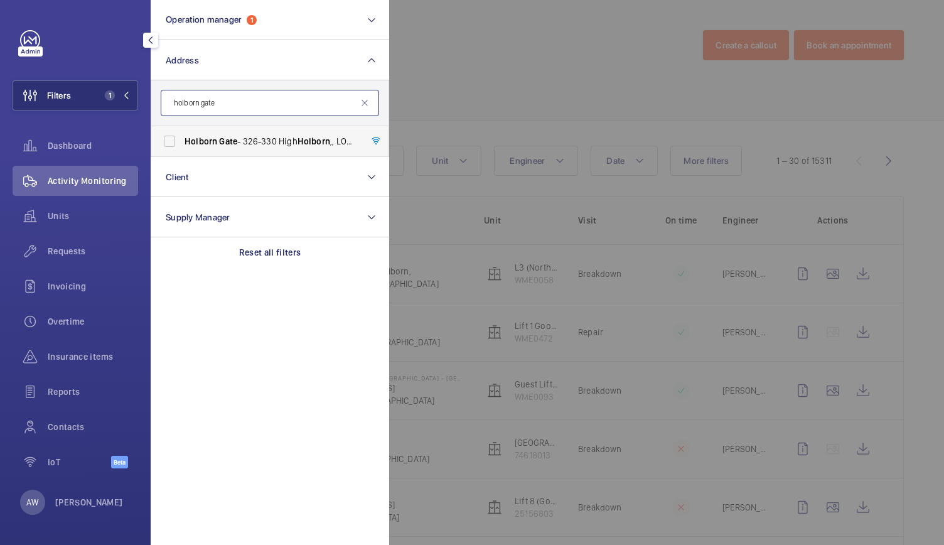
type input "holborn gate"
click at [170, 135] on label "Holborn Gate - 326-330 High Holborn ,, LONDON WC1V 7PP" at bounding box center [260, 141] width 219 height 30
click at [170, 135] on input "Holborn Gate - 326-330 High Holborn ,, LONDON WC1V 7PP" at bounding box center [169, 141] width 25 height 25
checkbox input "true"
click at [411, 117] on div at bounding box center [861, 272] width 944 height 545
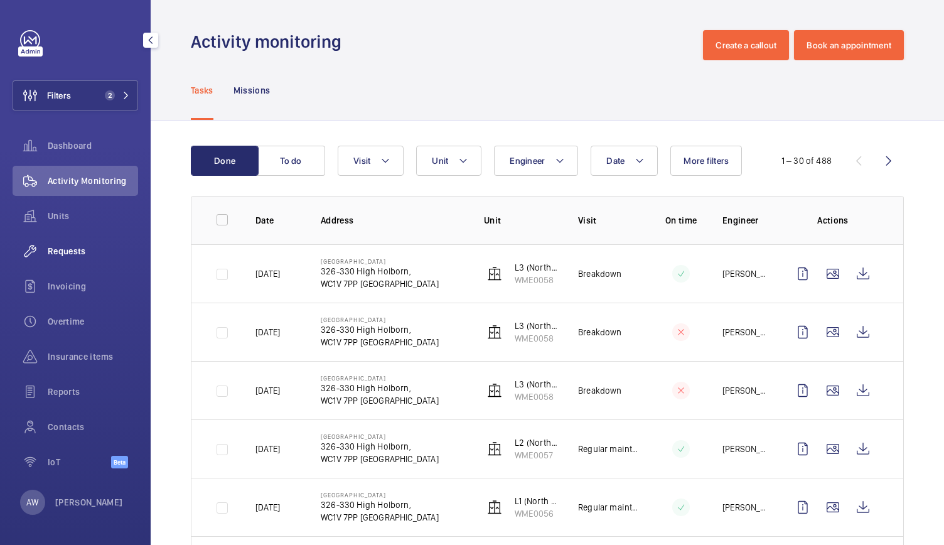
click at [59, 261] on div "Requests" at bounding box center [76, 251] width 126 height 30
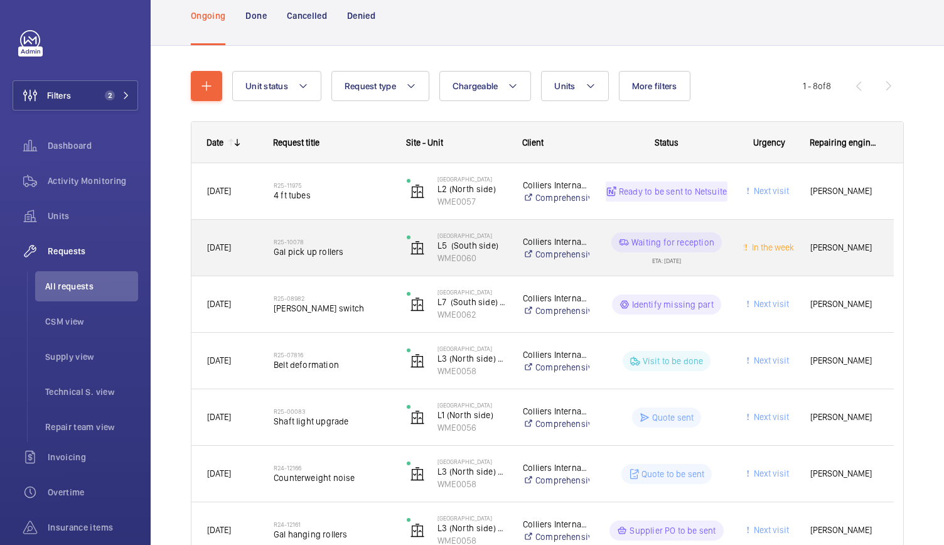
scroll to position [126, 0]
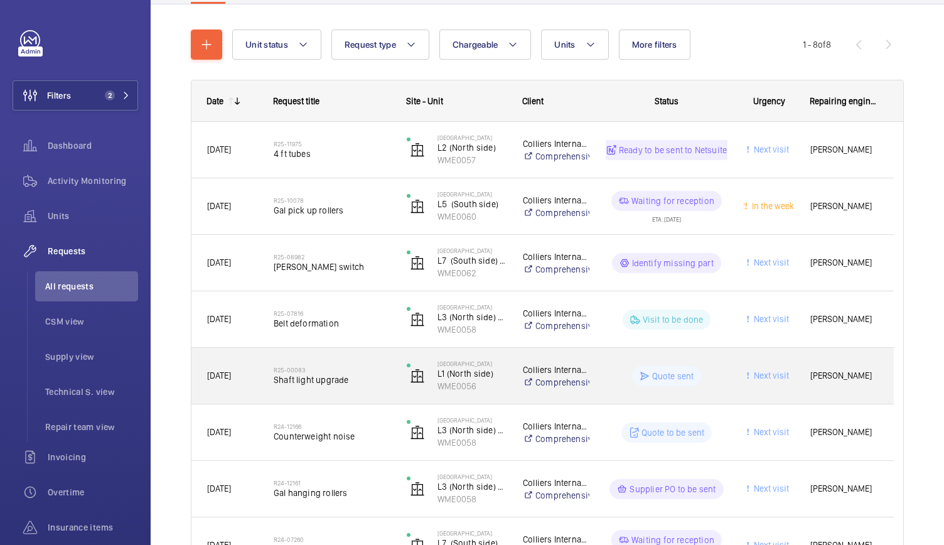
click at [393, 394] on div "Holborn Gate L1 (North side) WME0056" at bounding box center [449, 375] width 115 height 51
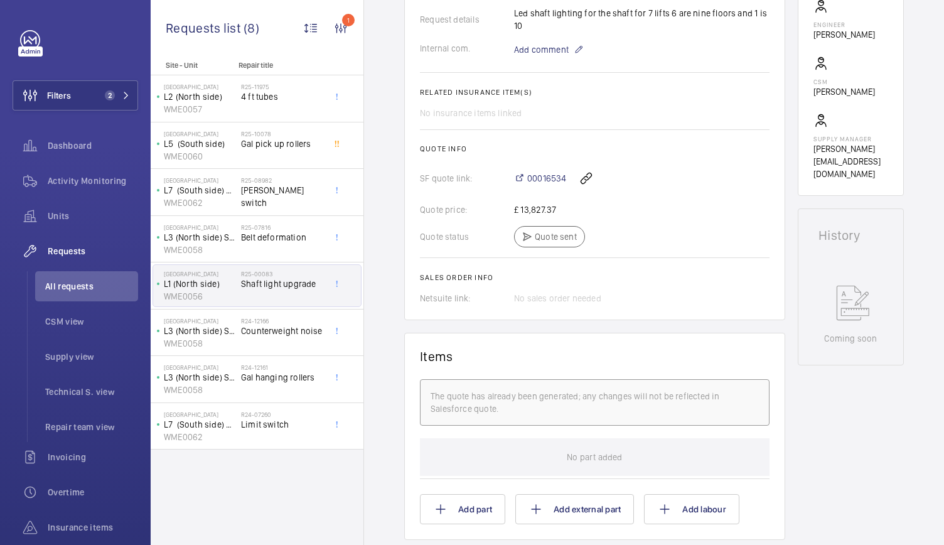
scroll to position [431, 0]
click at [550, 178] on span "00016534" at bounding box center [547, 179] width 39 height 13
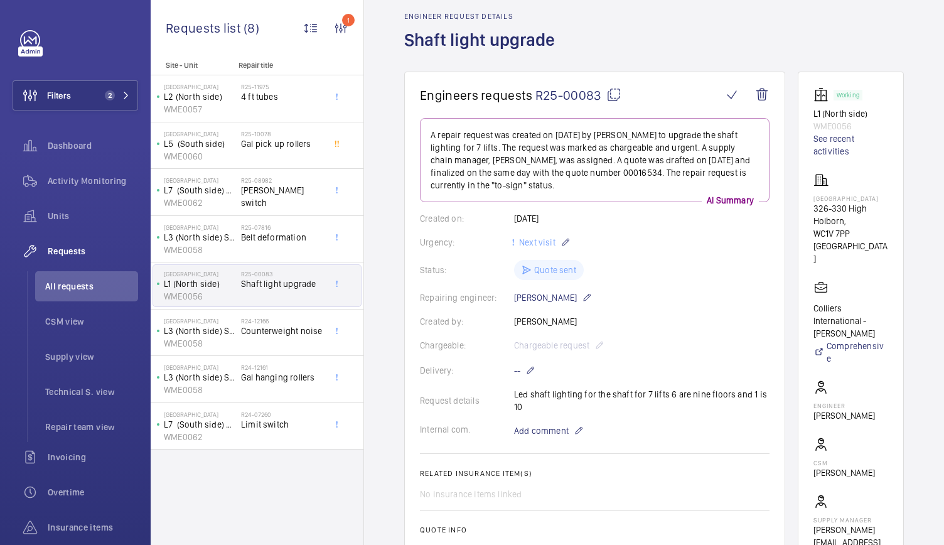
scroll to position [51, 0]
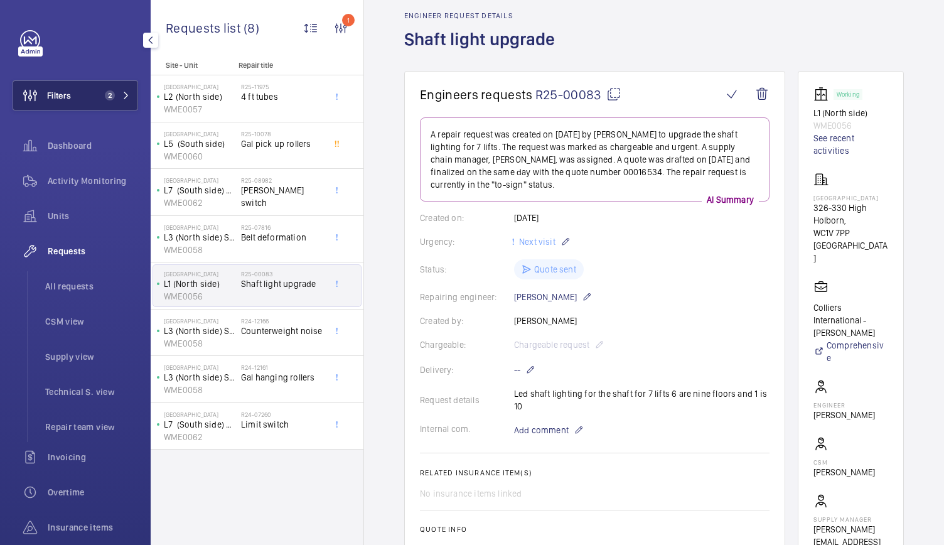
click at [87, 107] on button "Filters 2" at bounding box center [76, 95] width 126 height 30
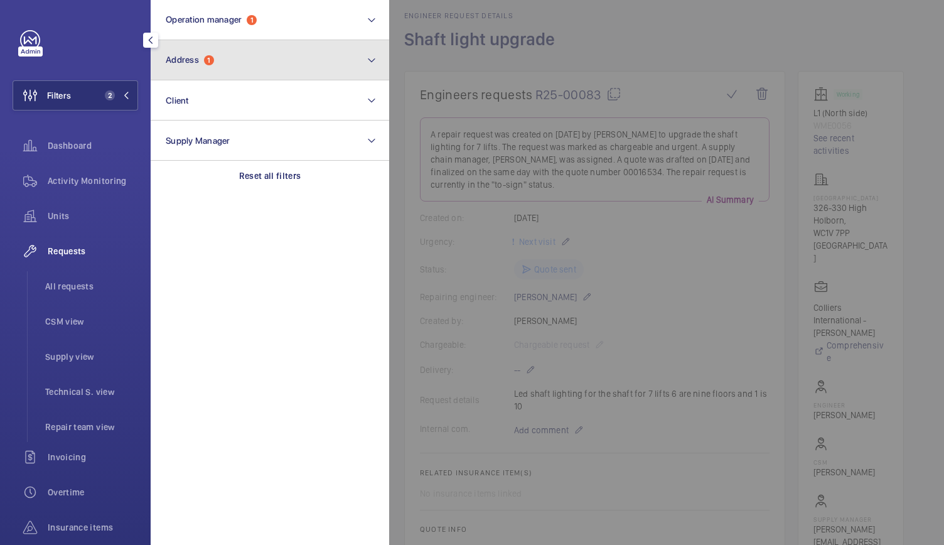
click at [208, 54] on button "Address 1" at bounding box center [270, 60] width 239 height 40
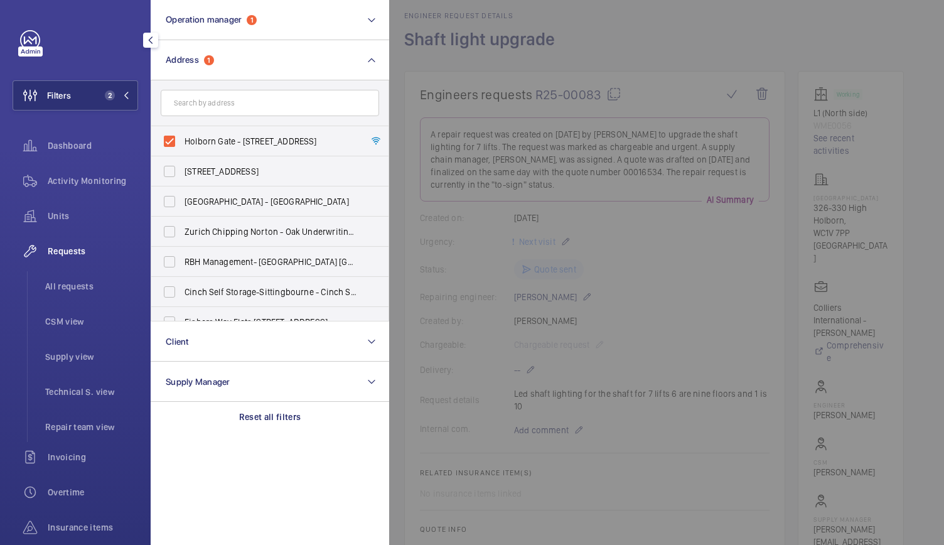
click at [602, 246] on div at bounding box center [861, 272] width 944 height 545
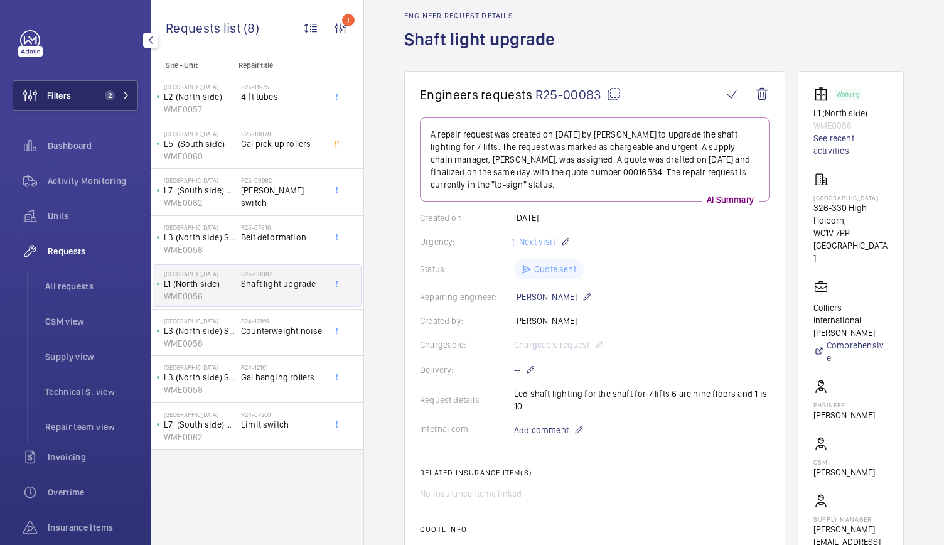
click at [121, 90] on button "Filters 2" at bounding box center [76, 95] width 126 height 30
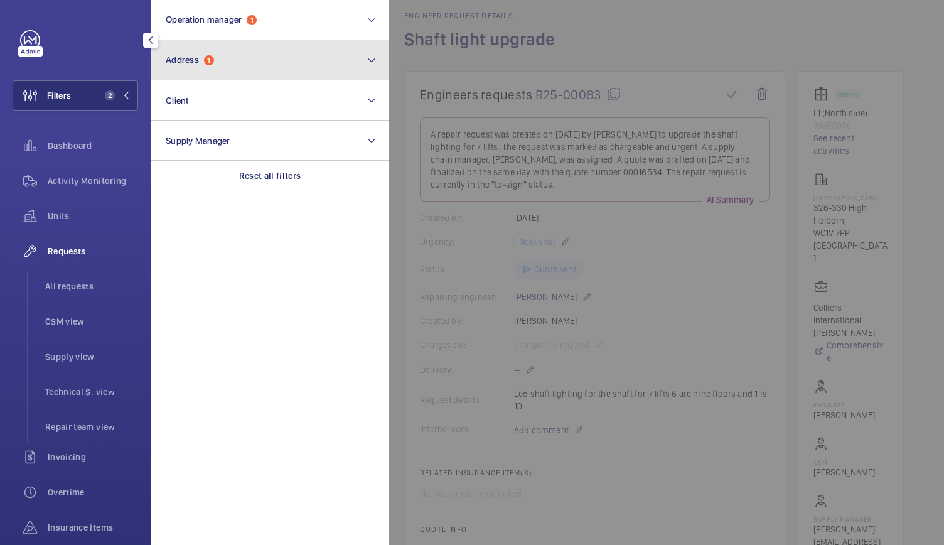
click at [207, 53] on button "Address 1" at bounding box center [270, 60] width 239 height 40
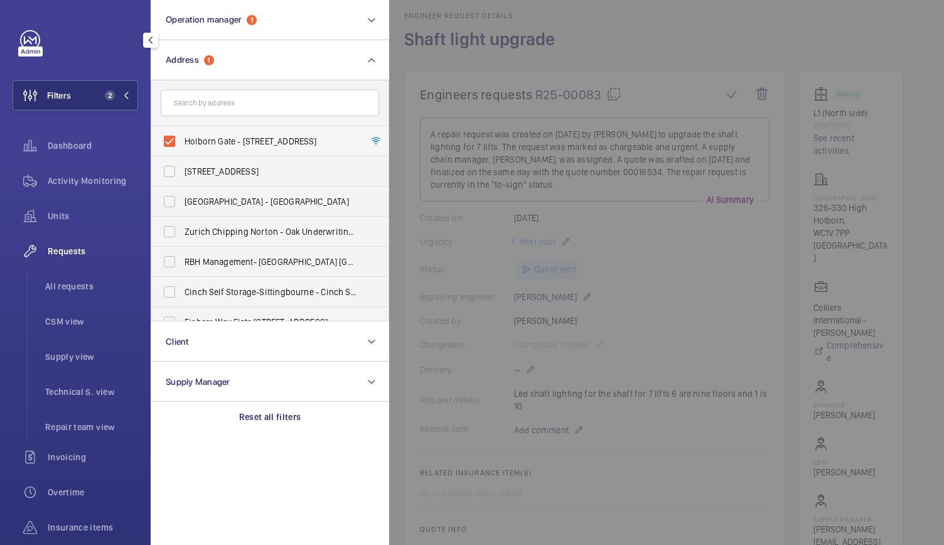
click at [171, 140] on label "Holborn Gate - 326-330 High Holborn,, LONDON WC1V 7PP" at bounding box center [260, 141] width 219 height 30
click at [171, 140] on input "Holborn Gate - 326-330 High Holborn,, LONDON WC1V 7PP" at bounding box center [169, 141] width 25 height 25
checkbox input "false"
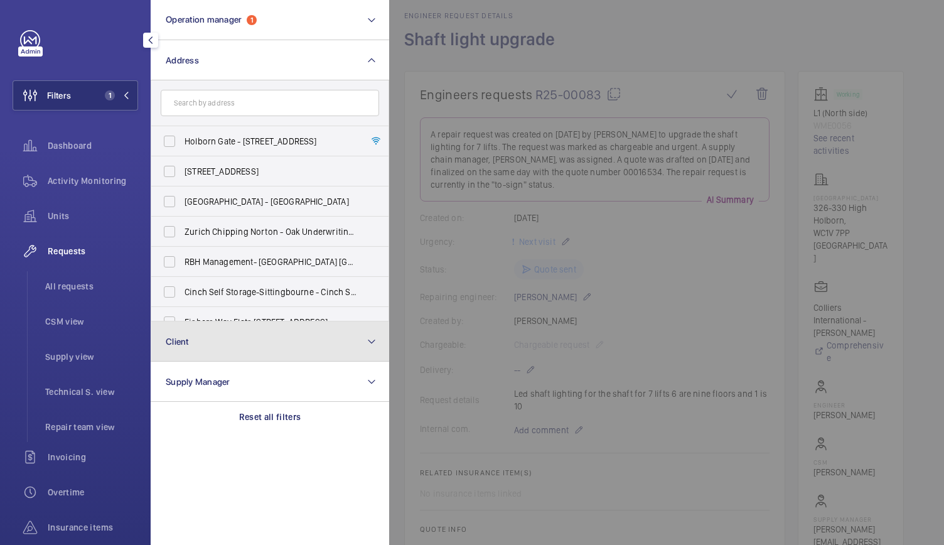
click at [165, 336] on button "Client" at bounding box center [270, 342] width 239 height 40
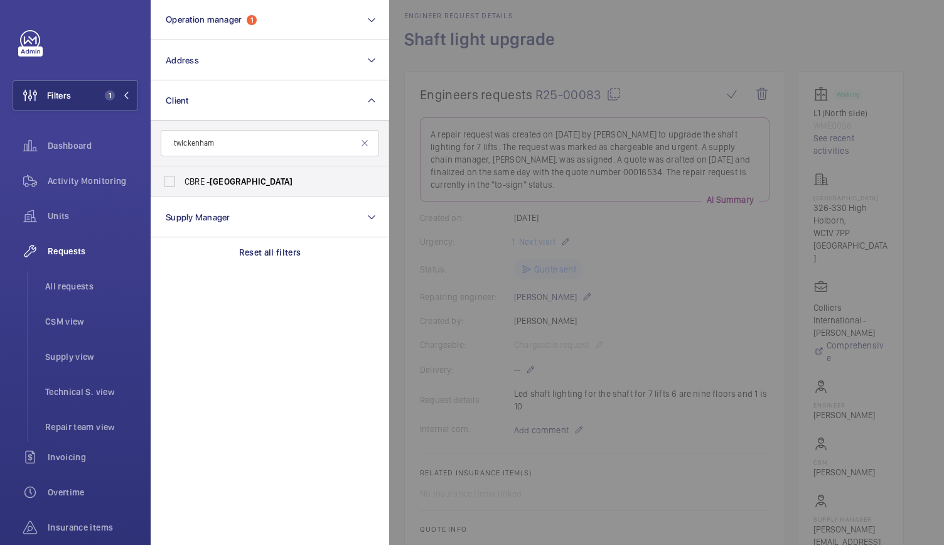
type input "twickenham"
click at [727, 276] on div at bounding box center [861, 272] width 944 height 545
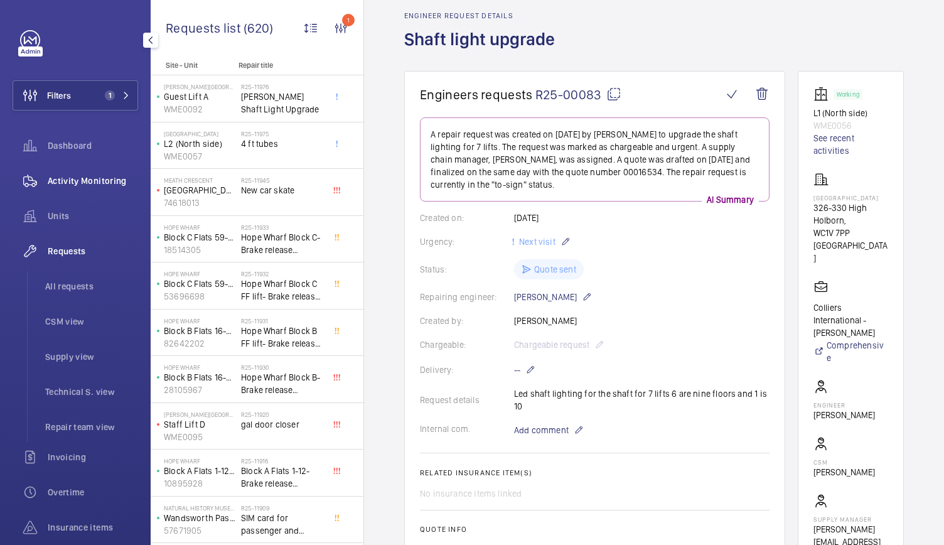
click at [70, 173] on div "Activity Monitoring" at bounding box center [76, 181] width 126 height 30
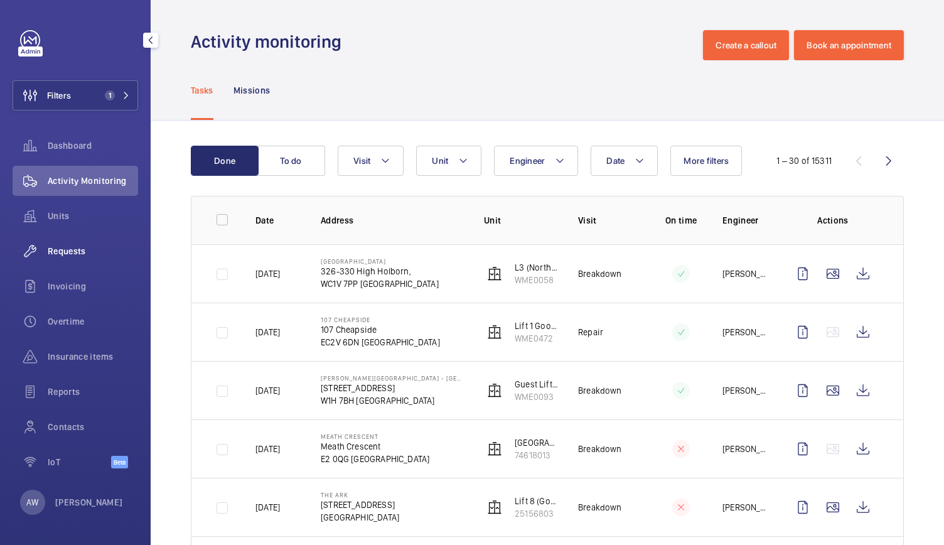
click at [63, 256] on span "Requests" at bounding box center [93, 251] width 90 height 13
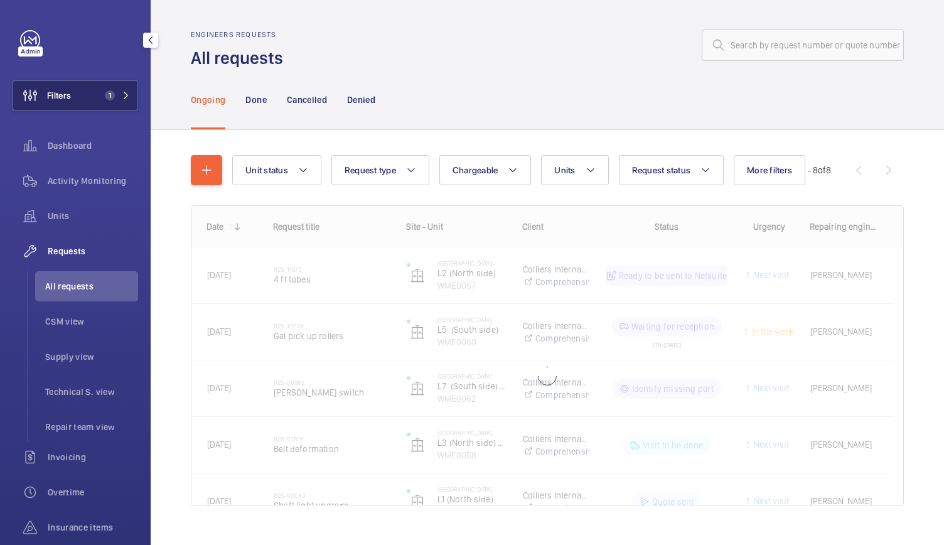
click at [76, 91] on button "Filters 1" at bounding box center [76, 95] width 126 height 30
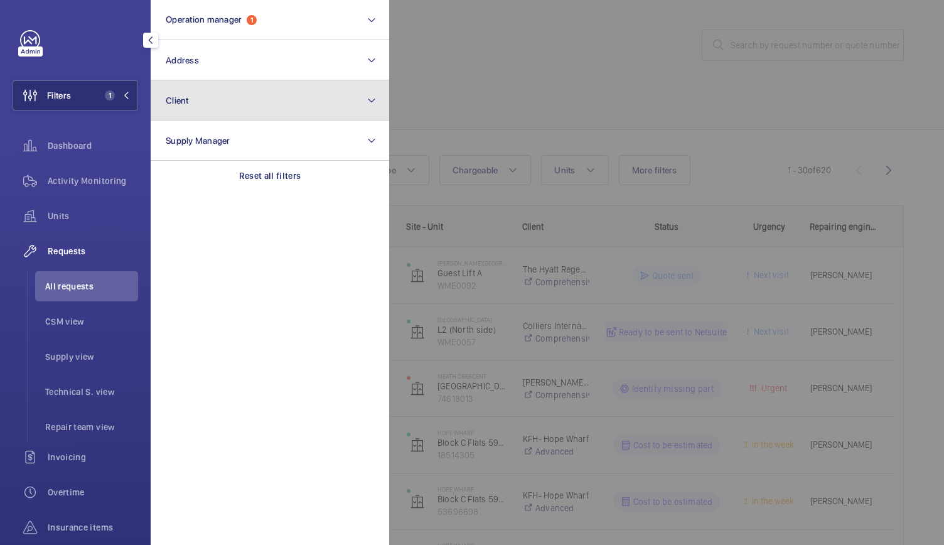
click at [215, 87] on button "Client" at bounding box center [270, 100] width 239 height 40
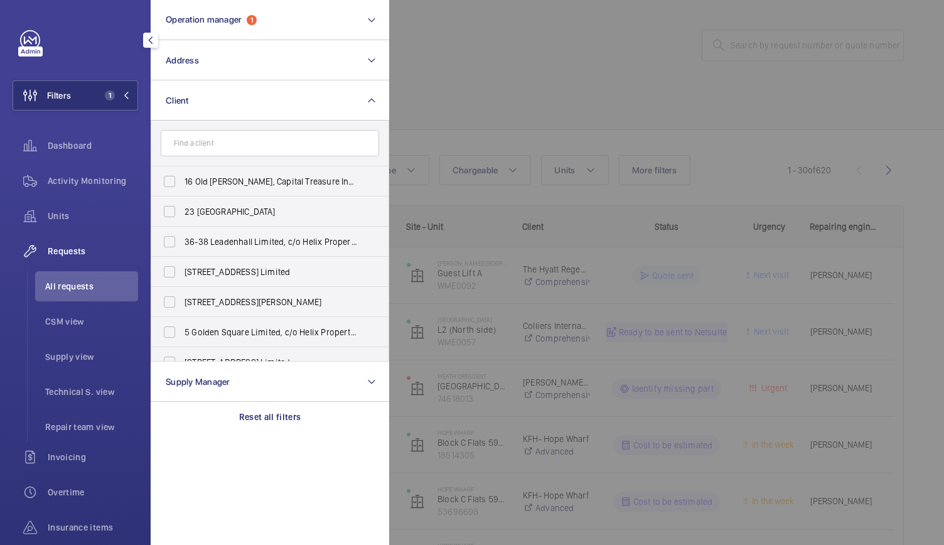
click at [228, 136] on input "text" at bounding box center [270, 143] width 219 height 26
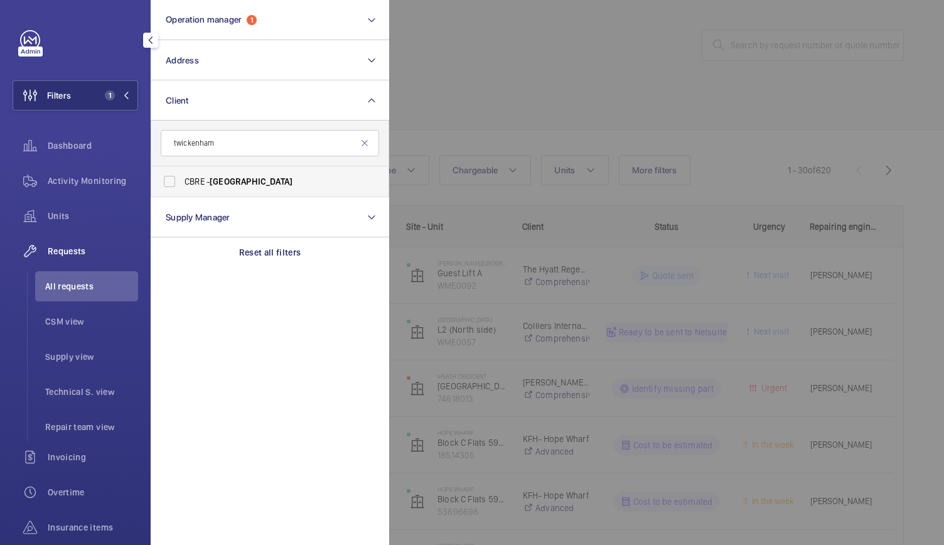
type input "twickenham"
click at [232, 175] on span "CBRE - Twickenham" at bounding box center [271, 181] width 173 height 13
click at [182, 175] on input "CBRE - Twickenham" at bounding box center [169, 181] width 25 height 25
checkbox input "true"
click at [551, 75] on div at bounding box center [861, 272] width 944 height 545
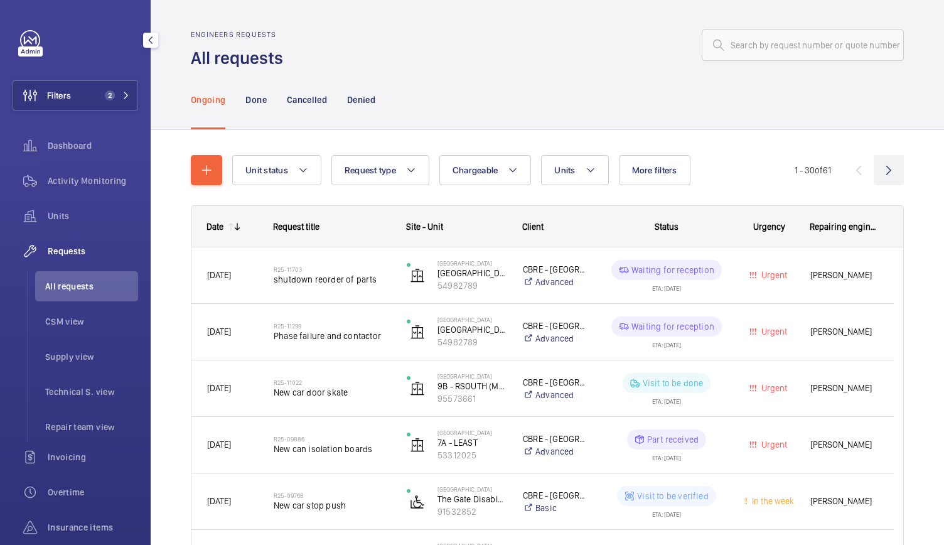
click at [884, 175] on wm-front-icon-button at bounding box center [889, 170] width 30 height 30
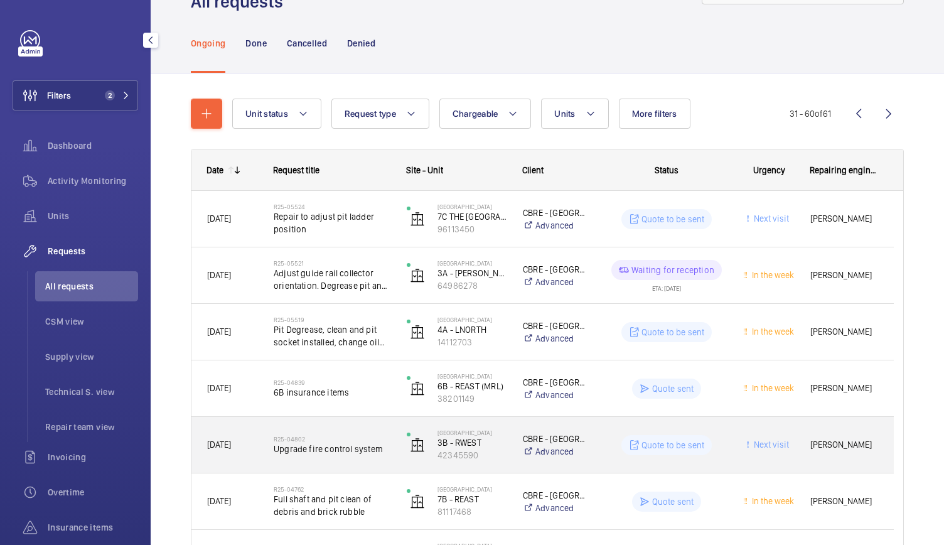
scroll to position [60, 0]
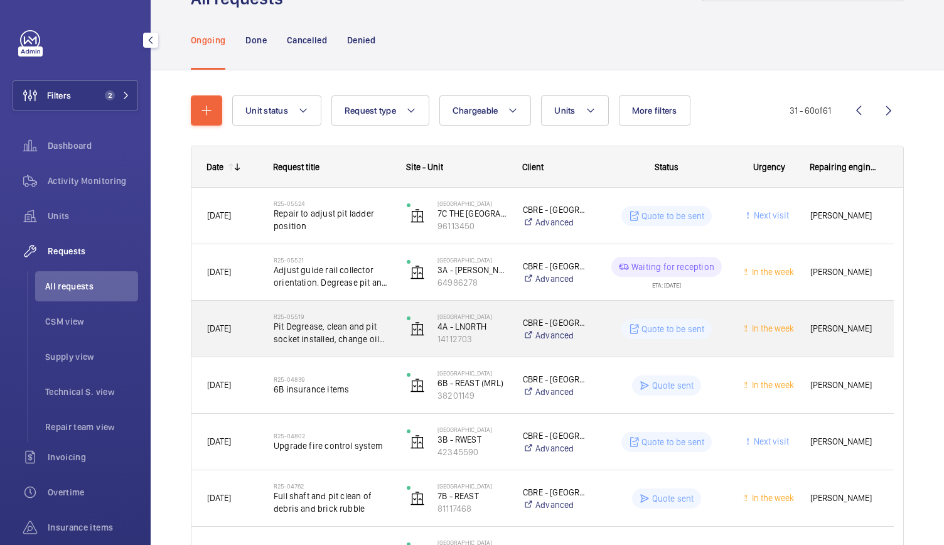
click at [358, 325] on span "Pit Degrease, clean and pit socket installed, change oil pot orientation" at bounding box center [332, 332] width 117 height 25
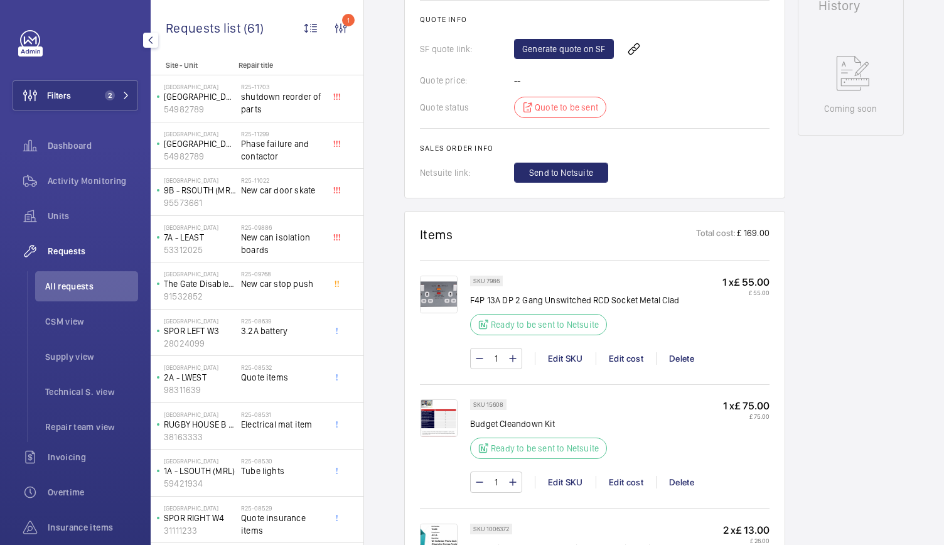
scroll to position [632, 0]
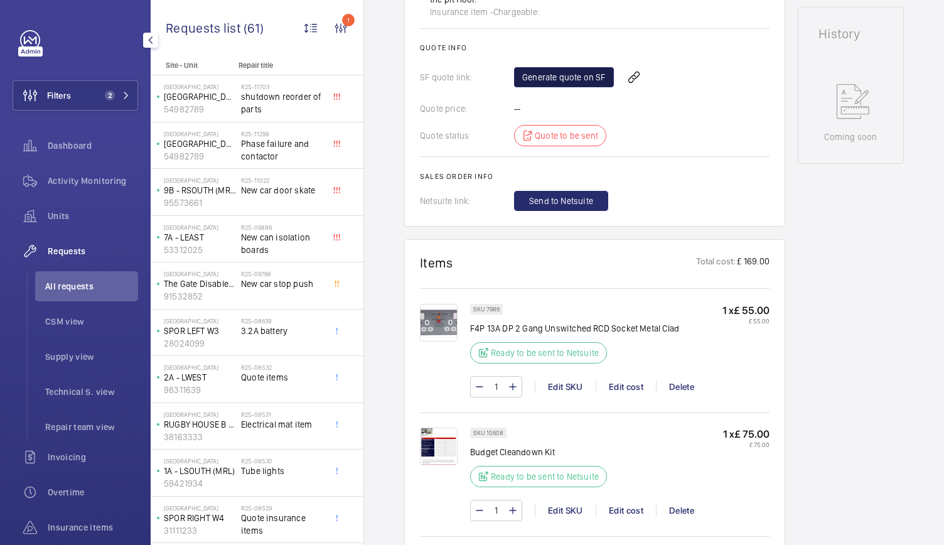
click at [574, 76] on link "Generate quote on SF" at bounding box center [564, 77] width 100 height 20
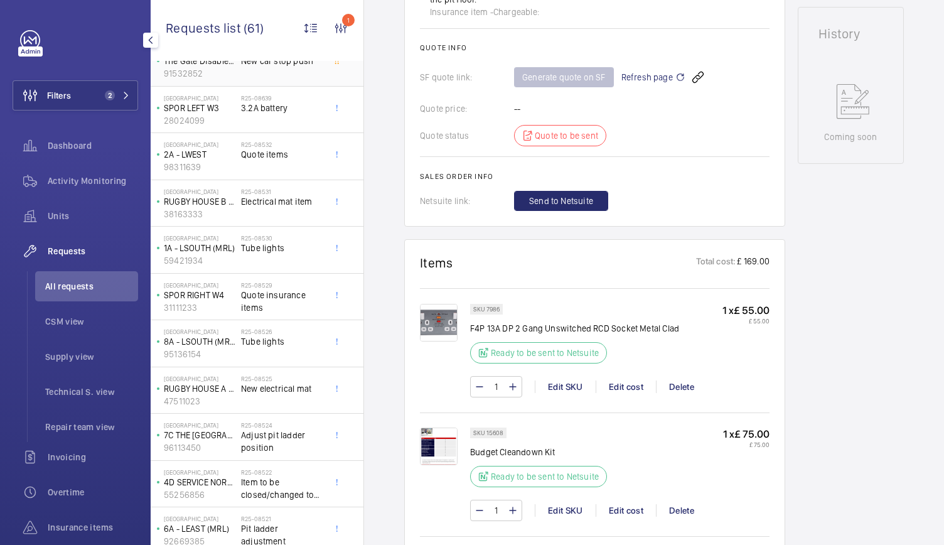
scroll to position [367, 0]
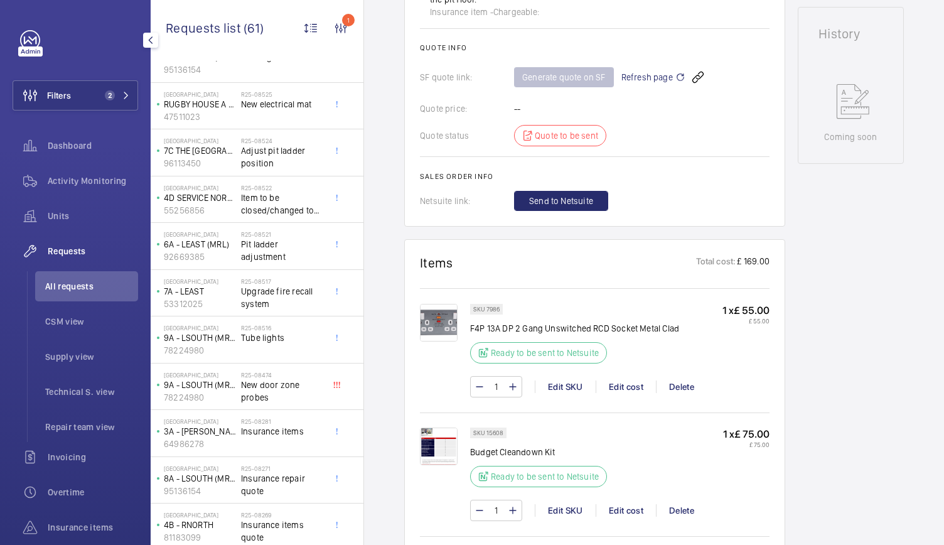
scroll to position [508, 0]
click at [225, 425] on p "3A - L WEST" at bounding box center [200, 431] width 72 height 13
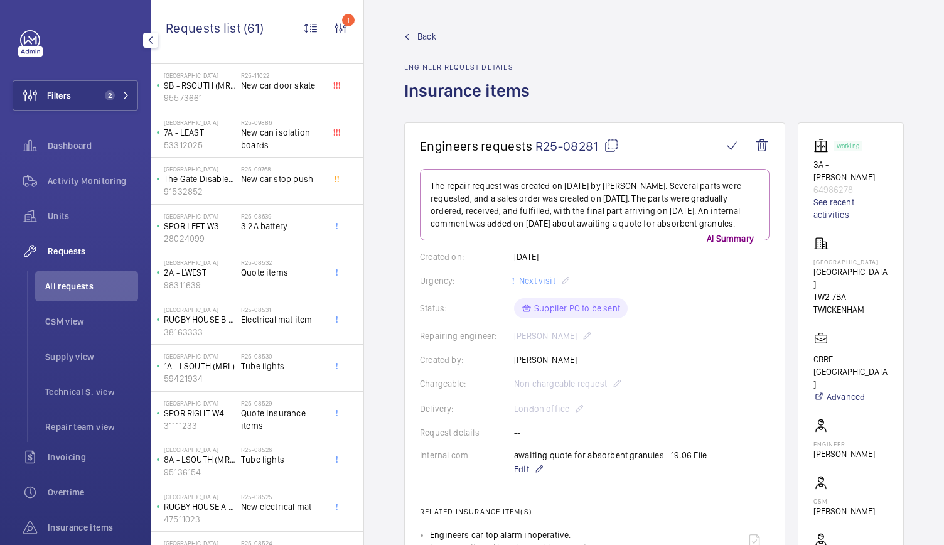
click at [425, 30] on wm-front-admin-header "Back Engineer request details Insurance items" at bounding box center [654, 61] width 580 height 122
click at [423, 35] on span "Back" at bounding box center [427, 36] width 19 height 13
click at [408, 40] on link "Back" at bounding box center [470, 36] width 133 height 13
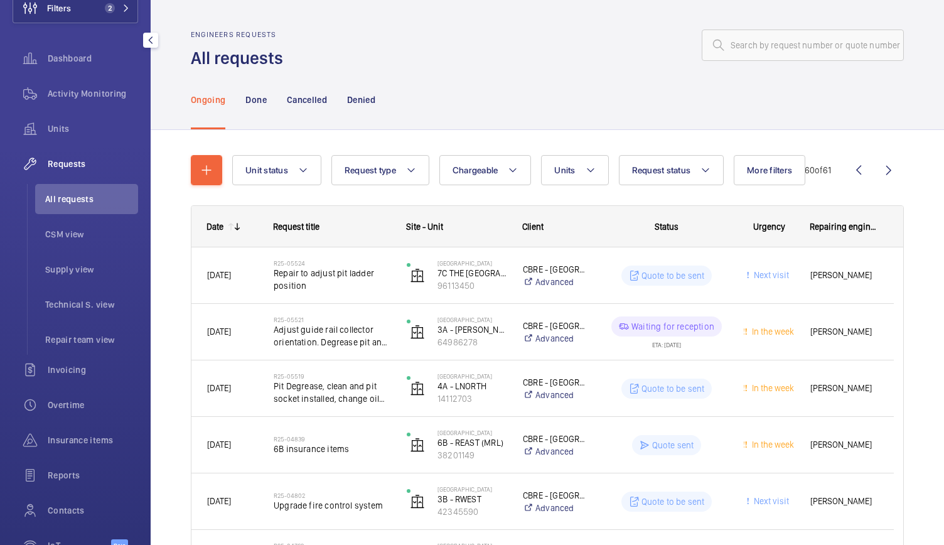
scroll to position [88, 0]
click at [59, 478] on span "Reports" at bounding box center [93, 474] width 90 height 13
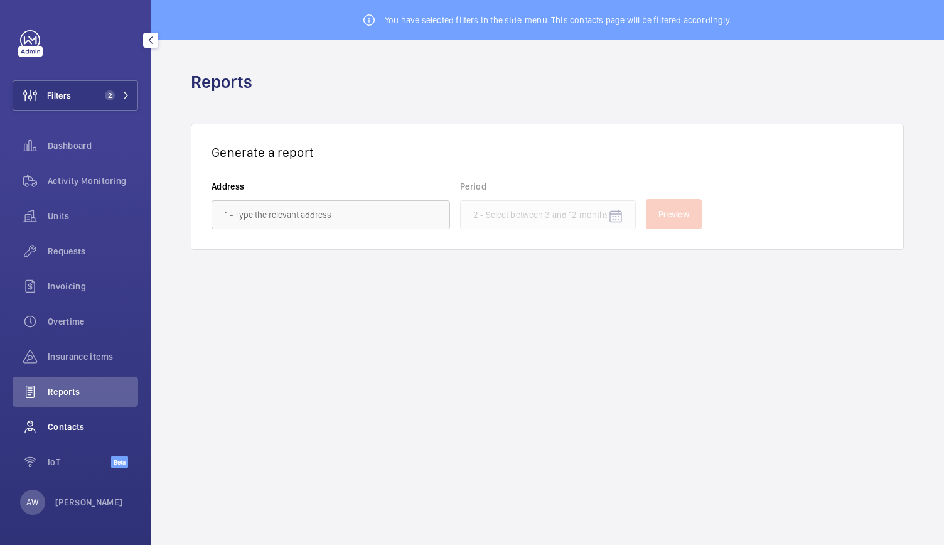
click at [73, 423] on span "Contacts" at bounding box center [93, 427] width 90 height 13
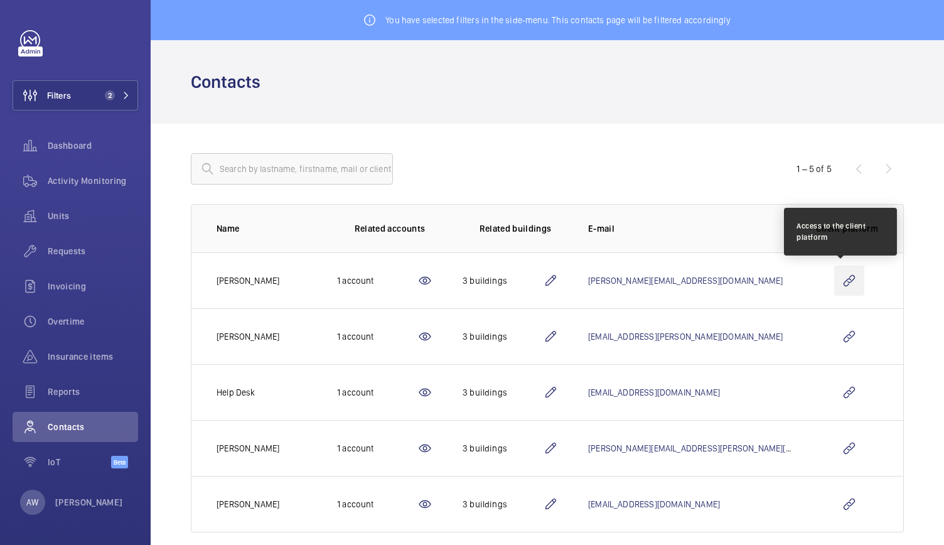
click at [847, 291] on wm-front-icon-button at bounding box center [850, 281] width 30 height 30
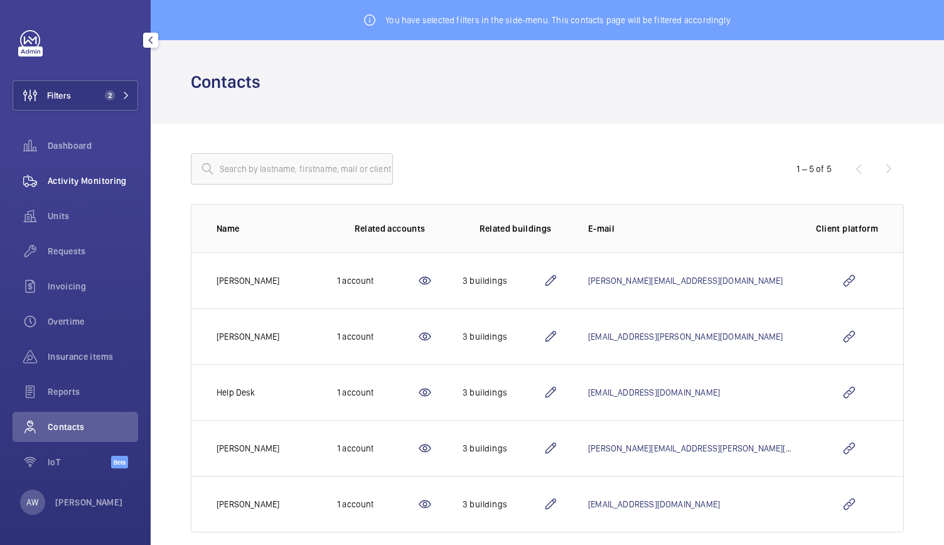
click at [111, 176] on span "Activity Monitoring" at bounding box center [93, 181] width 90 height 13
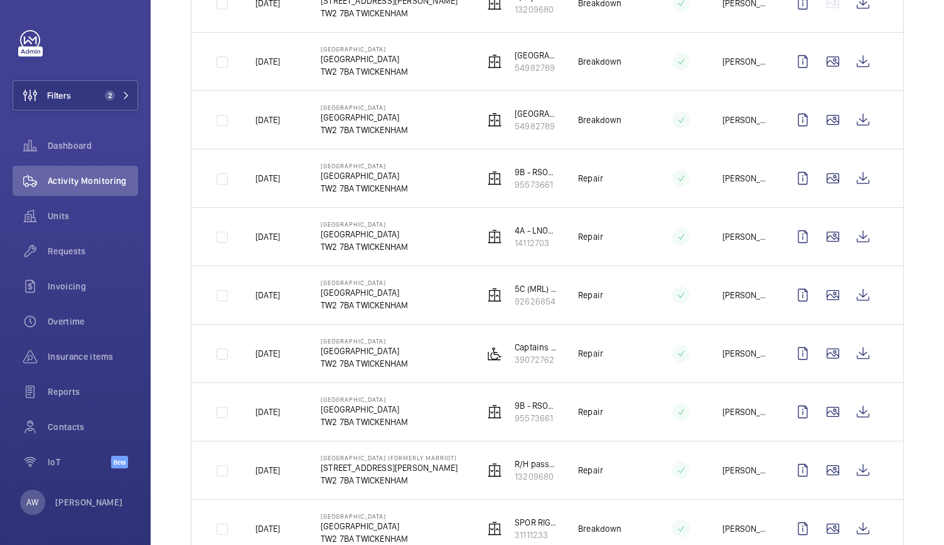
scroll to position [636, 0]
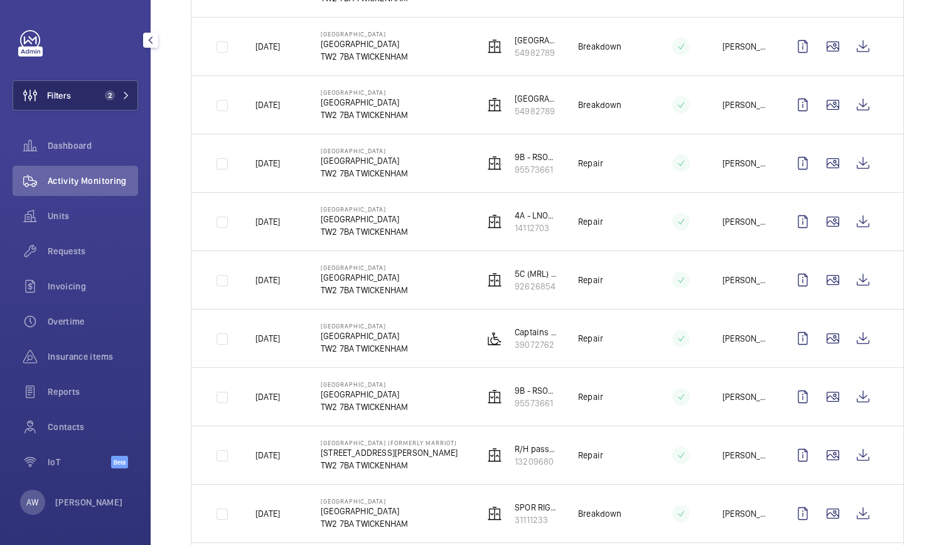
click at [102, 102] on button "Filters 2" at bounding box center [76, 95] width 126 height 30
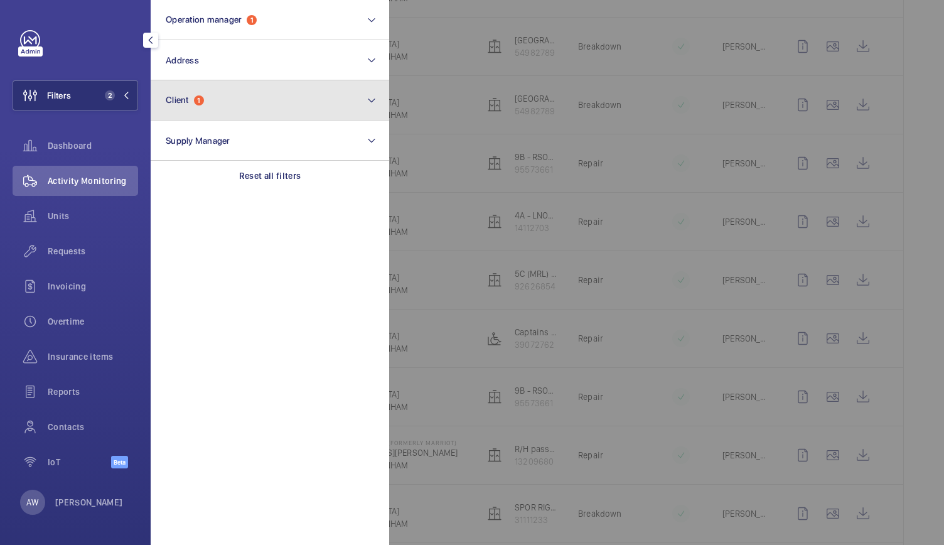
click at [237, 100] on button "Client 1" at bounding box center [270, 100] width 239 height 40
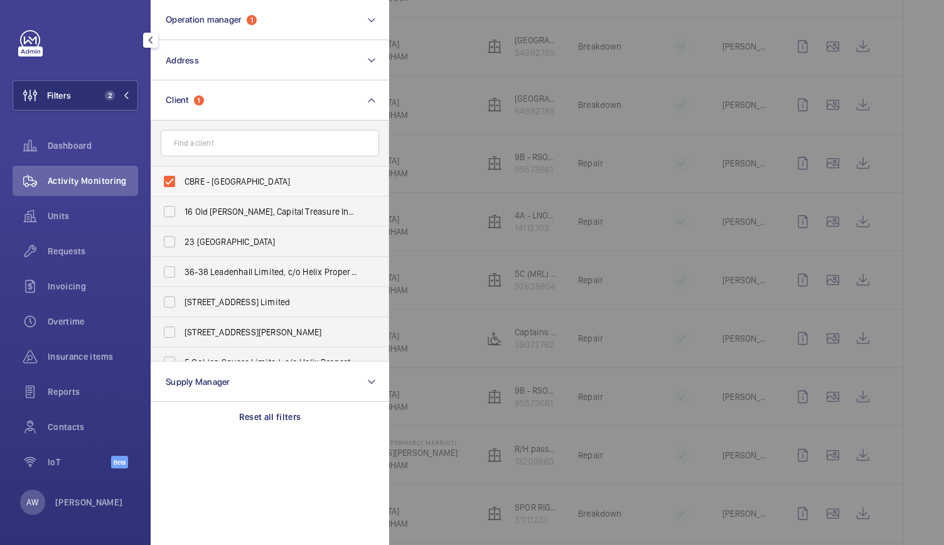
click at [165, 186] on label "CBRE - Twickenham" at bounding box center [260, 181] width 219 height 30
click at [165, 186] on input "CBRE - Twickenham" at bounding box center [169, 181] width 25 height 25
checkbox input "false"
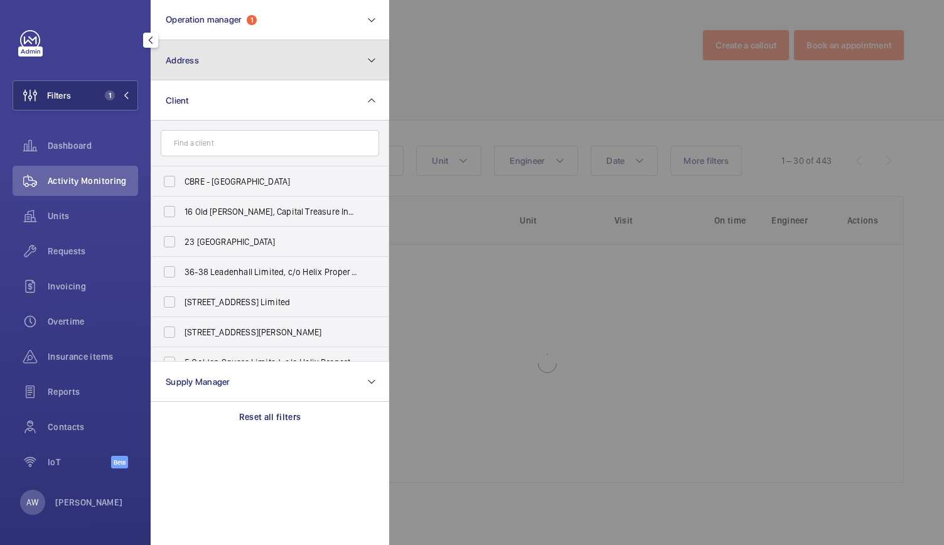
click at [229, 54] on button "Address" at bounding box center [270, 60] width 239 height 40
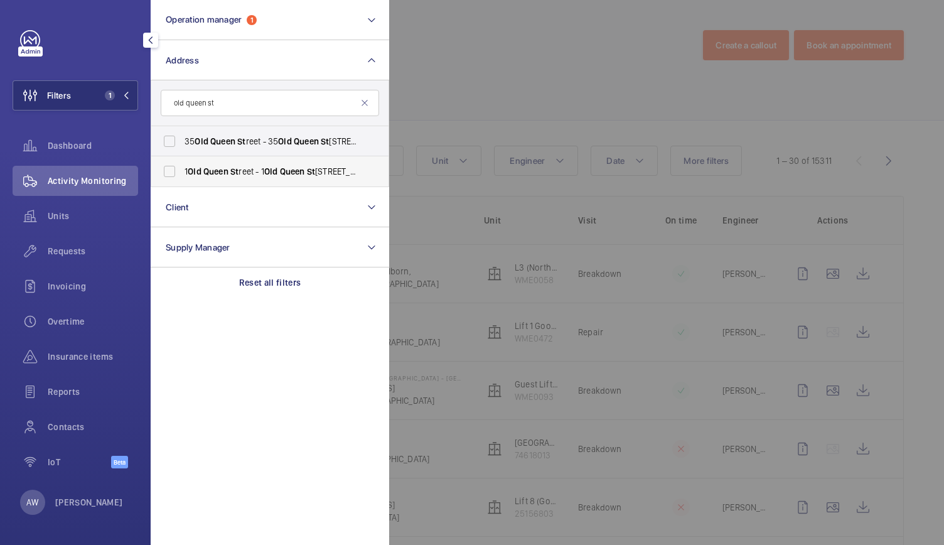
type input "old queen st"
click at [177, 168] on label "1 Old Queen St reet - 1 Old Queen St , LONDON SW1H 9JA" at bounding box center [260, 171] width 219 height 30
click at [177, 168] on input "1 Old Queen St reet - 1 Old Queen St , LONDON SW1H 9JA" at bounding box center [169, 171] width 25 height 25
checkbox input "true"
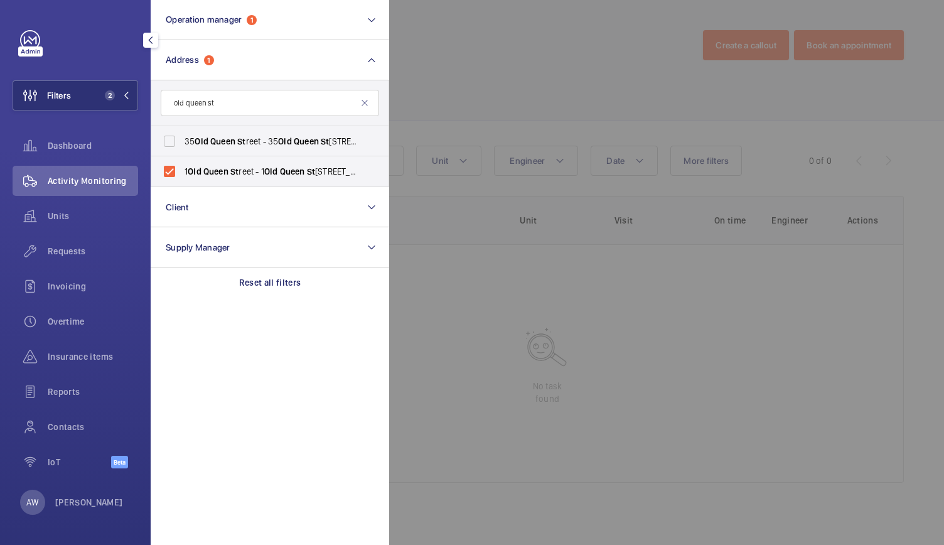
click at [458, 102] on div at bounding box center [861, 272] width 944 height 545
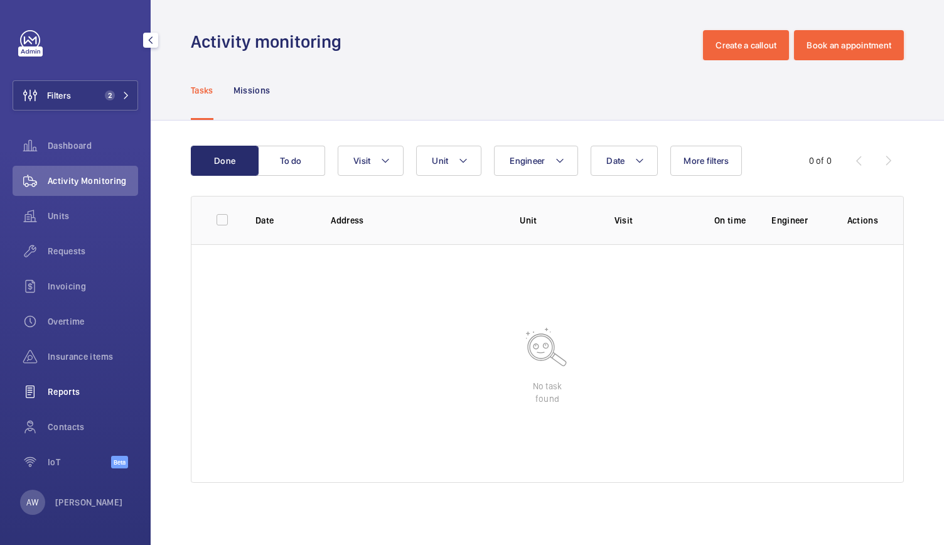
click at [56, 394] on span "Reports" at bounding box center [93, 392] width 90 height 13
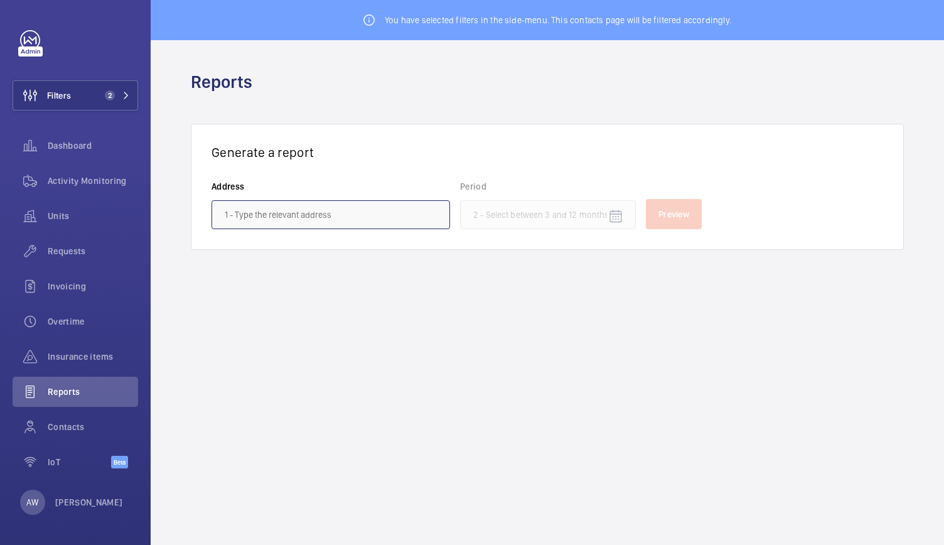
click at [311, 221] on input "text" at bounding box center [331, 214] width 239 height 29
type input "o"
type input "1 old"
click at [87, 105] on button "Filters 2" at bounding box center [76, 95] width 126 height 30
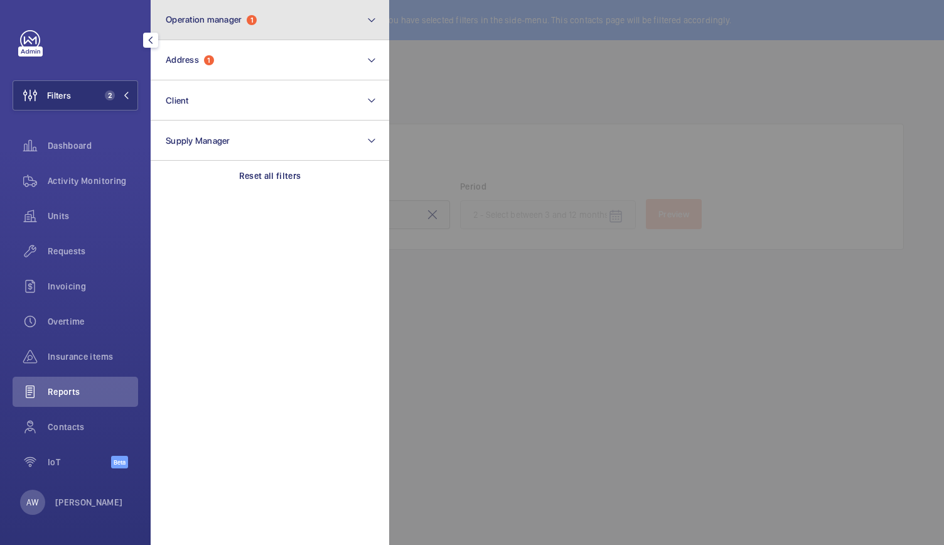
click at [268, 19] on button "Operation manager 1" at bounding box center [270, 20] width 239 height 40
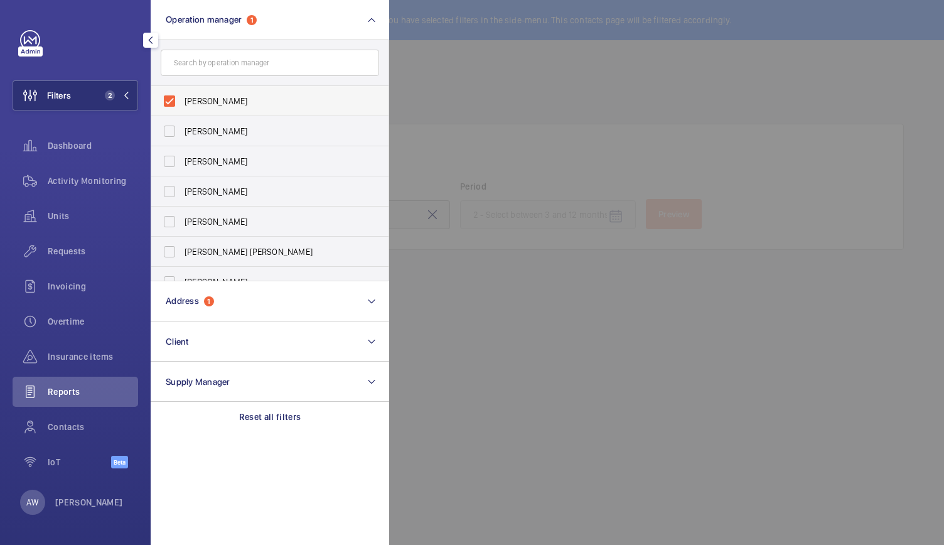
click at [175, 103] on label "Alex Waterman" at bounding box center [260, 101] width 219 height 30
click at [175, 103] on input "Alex Waterman" at bounding box center [169, 101] width 25 height 25
checkbox input "false"
click at [471, 129] on div at bounding box center [861, 272] width 944 height 545
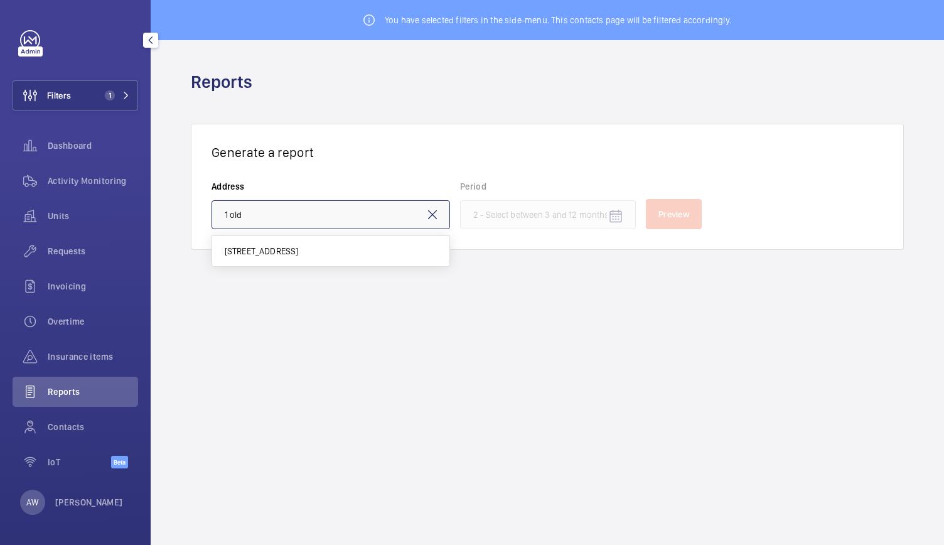
click at [312, 227] on input "1 old" at bounding box center [331, 214] width 239 height 29
click at [299, 248] on span "1 Old Queen Street - 1 Old Queen St, LONDON SW1H 9JA" at bounding box center [262, 251] width 74 height 13
type input "1 Old Queen Street - 1 Old Queen St, LONDON SW1H 9JA"
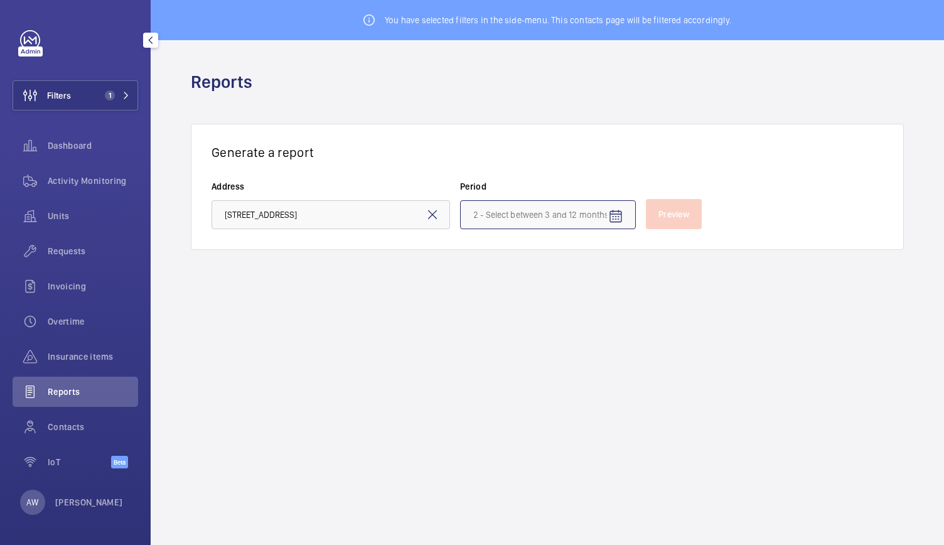
click at [521, 215] on input at bounding box center [548, 214] width 176 height 29
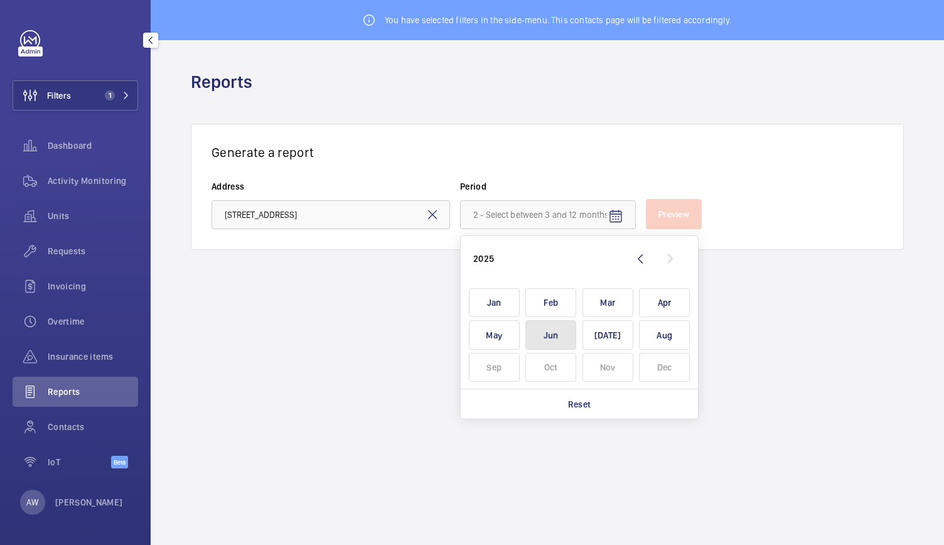
click at [559, 338] on span "Jun" at bounding box center [551, 335] width 51 height 30
click at [653, 333] on span "Aug" at bounding box center [664, 335] width 51 height 30
type input "June 2025 - August 2025"
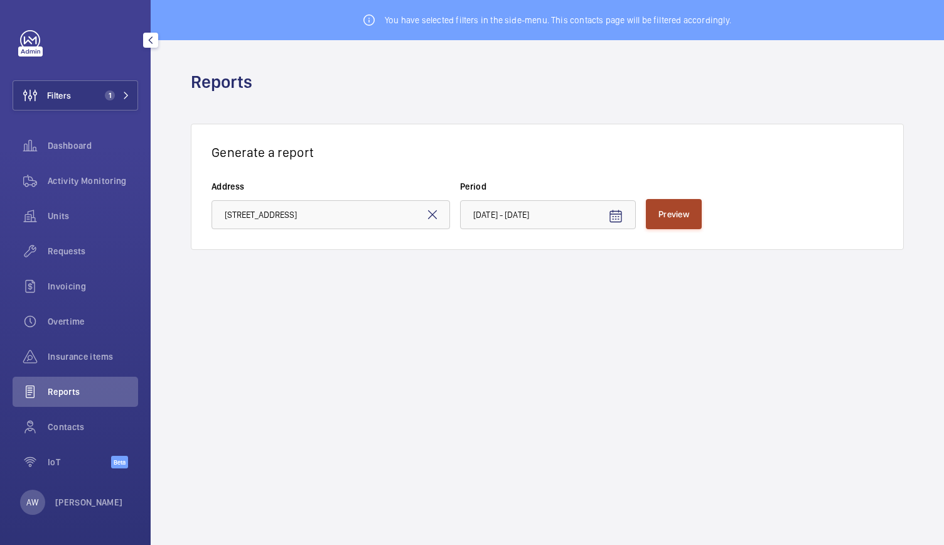
click at [672, 224] on button "Preview" at bounding box center [674, 214] width 56 height 30
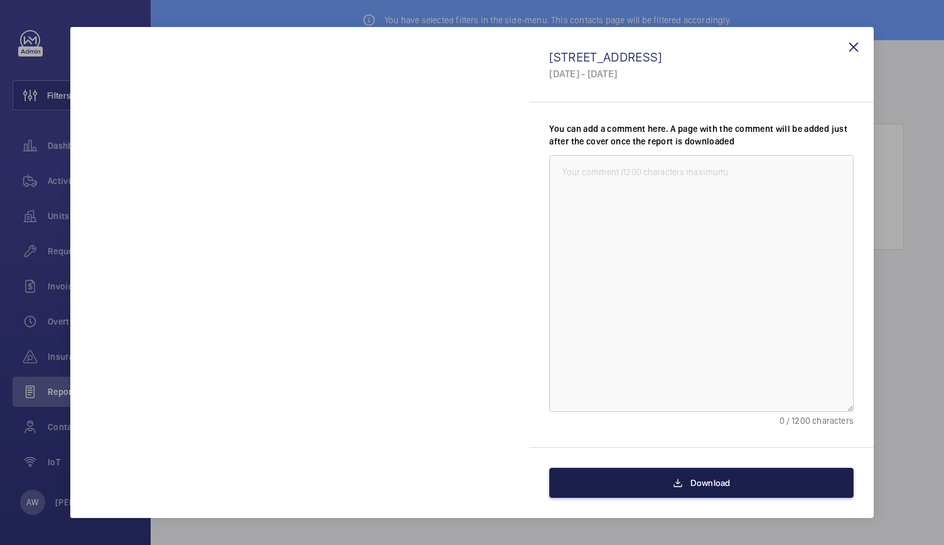
click at [646, 481] on button "Download" at bounding box center [701, 483] width 305 height 30
